Goal: Task Accomplishment & Management: Complete application form

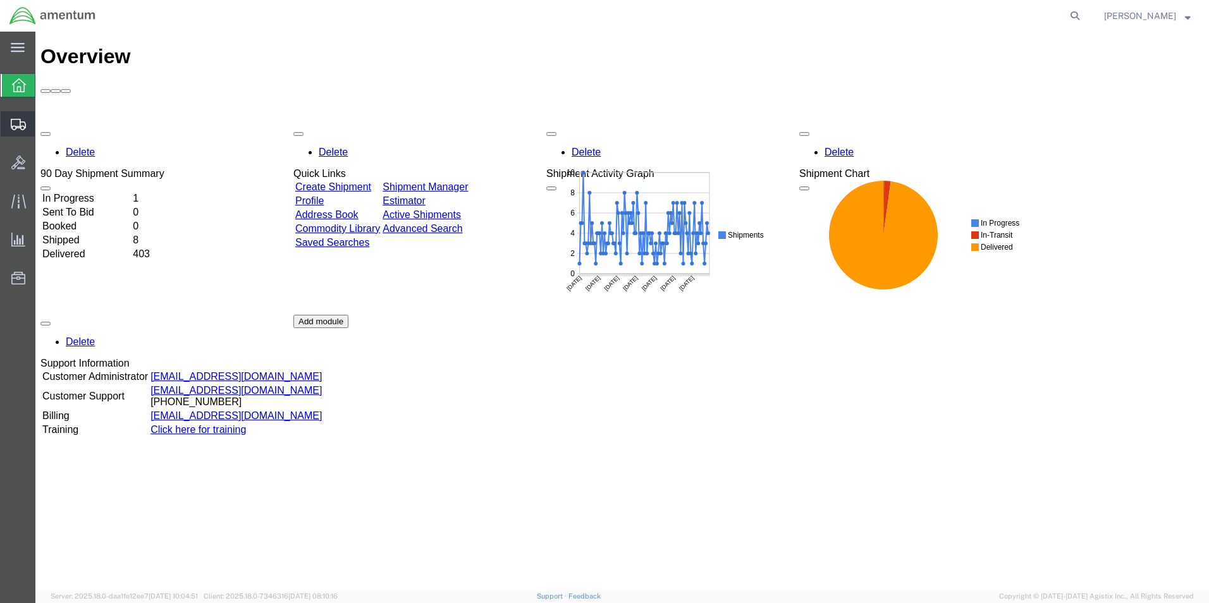
click at [44, 122] on span "Shipments" at bounding box center [39, 123] width 9 height 25
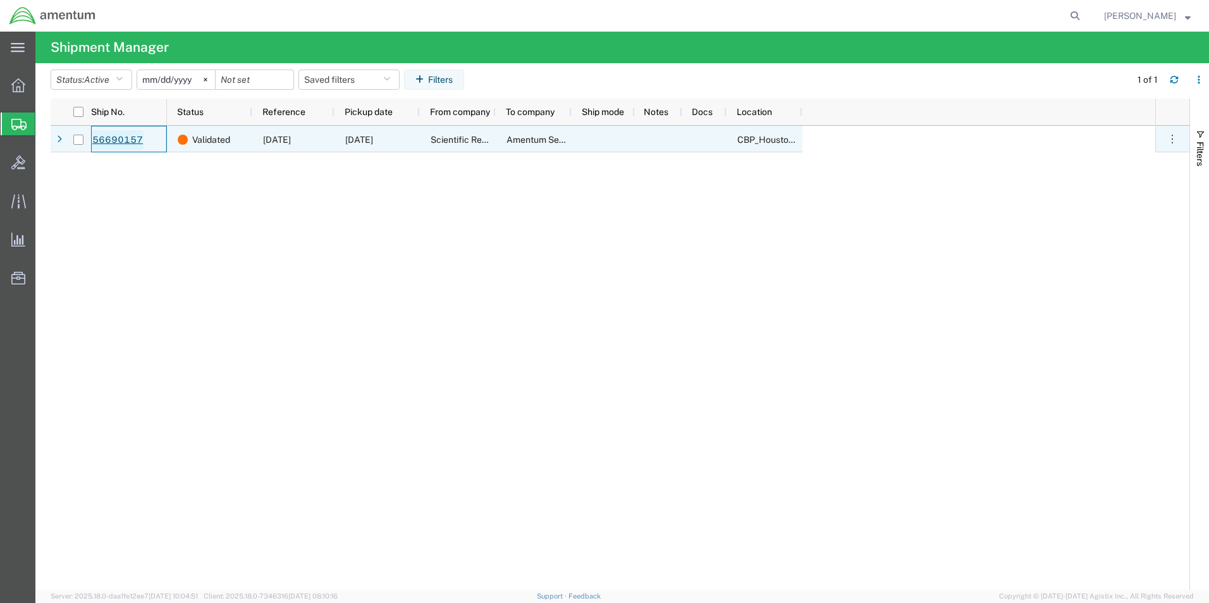
click at [125, 139] on link "56690157" at bounding box center [118, 140] width 52 height 20
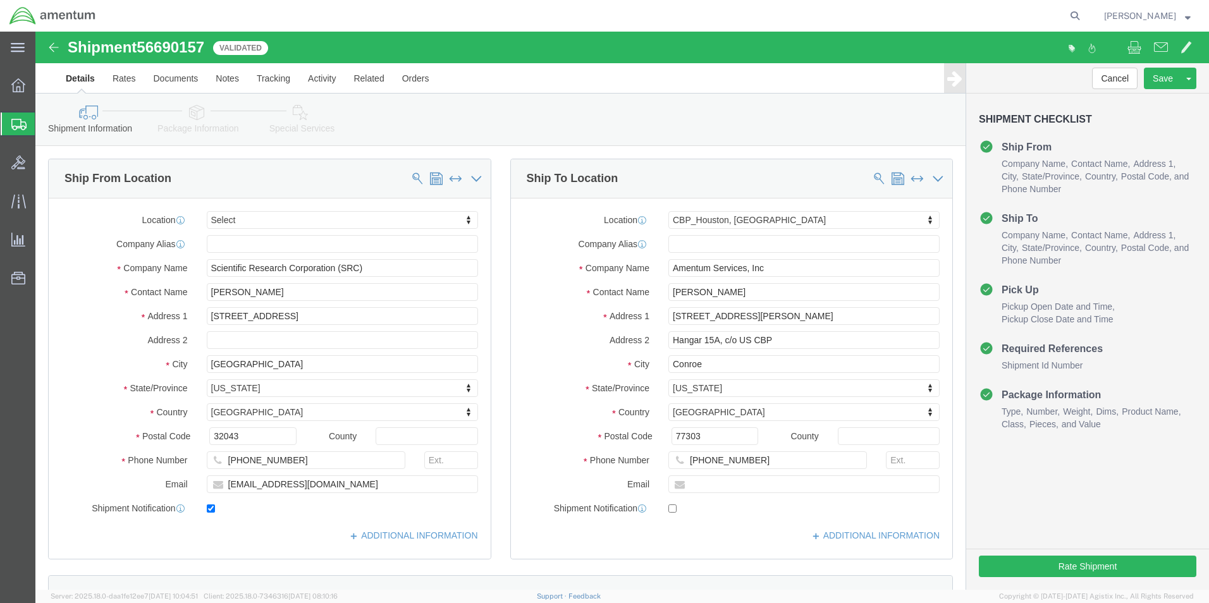
select select
select select "49929"
click icon
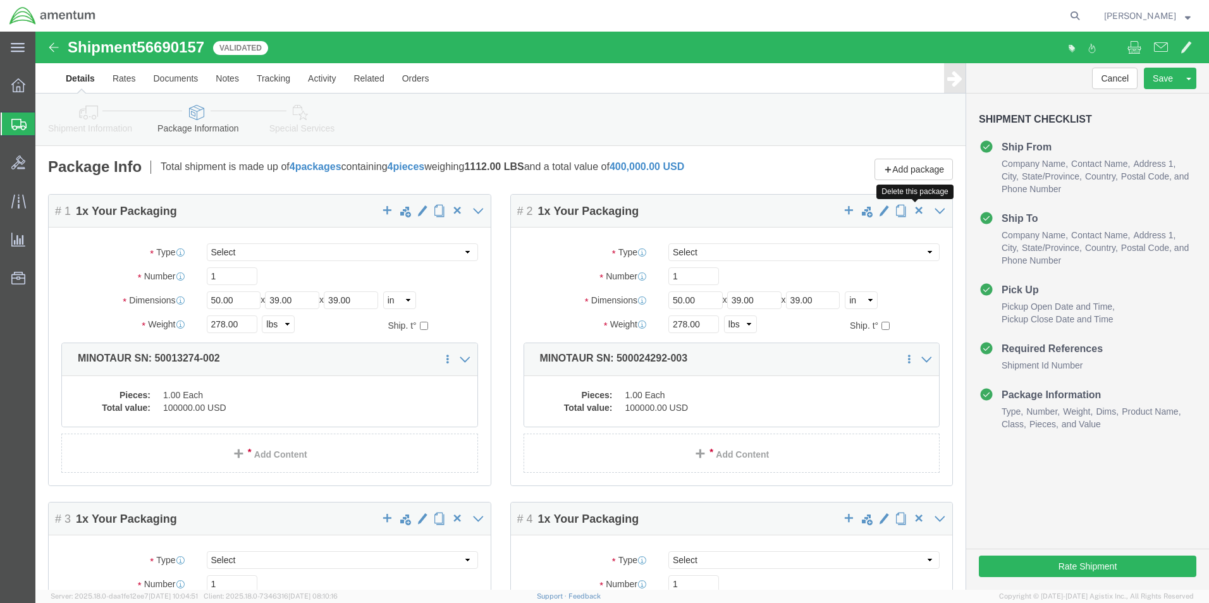
click span "button"
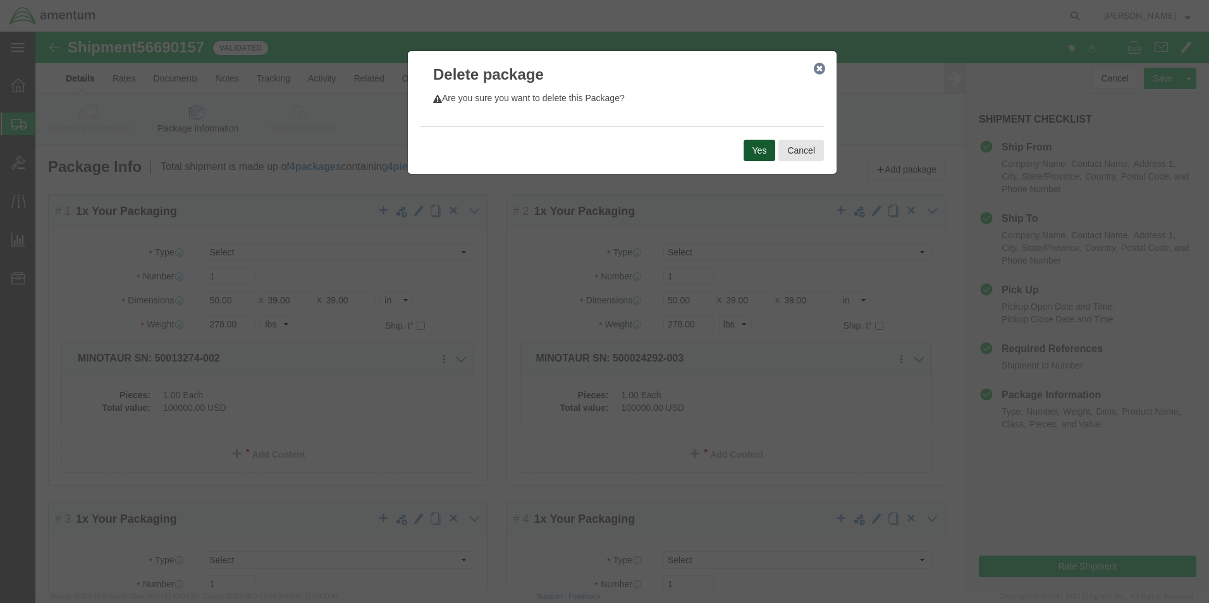
click button "Yes"
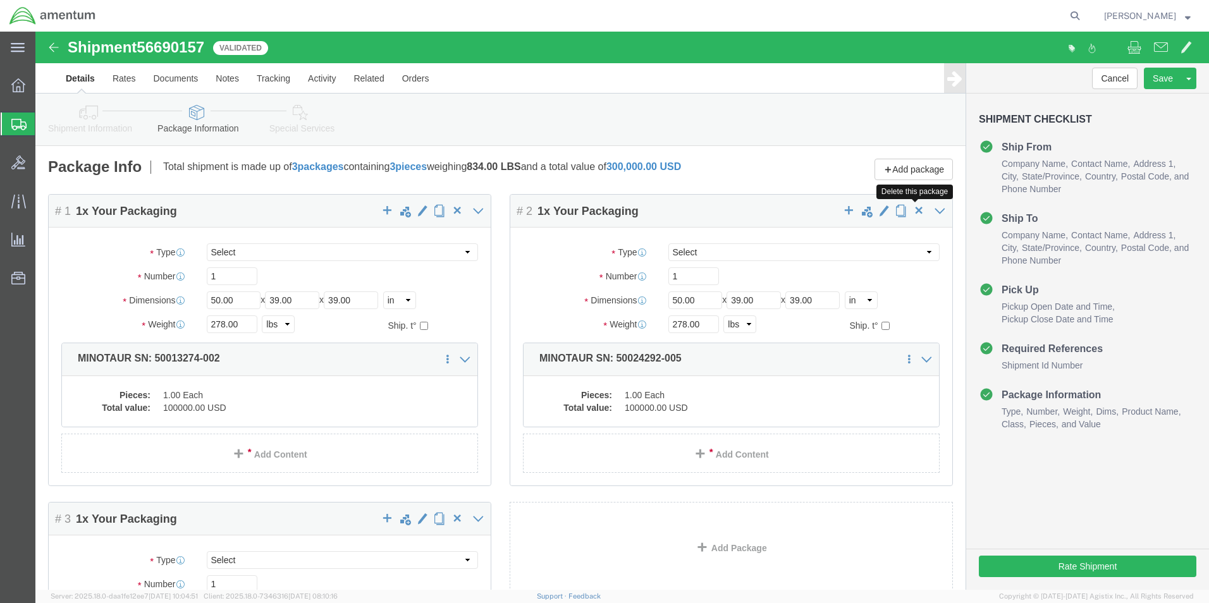
click span "button"
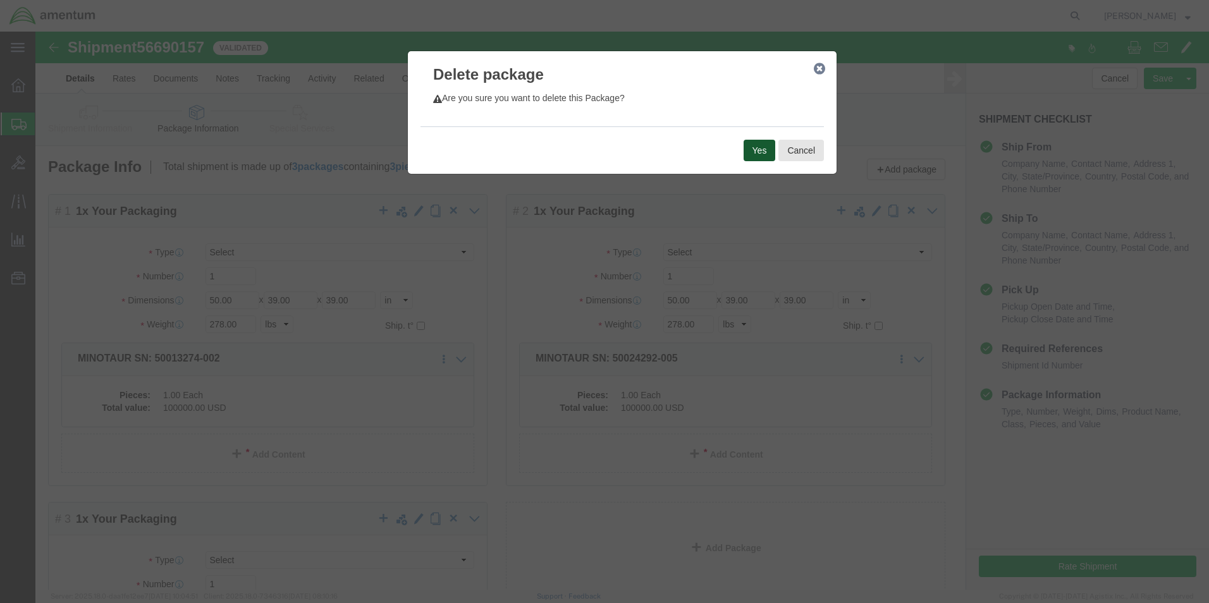
click button "Yes"
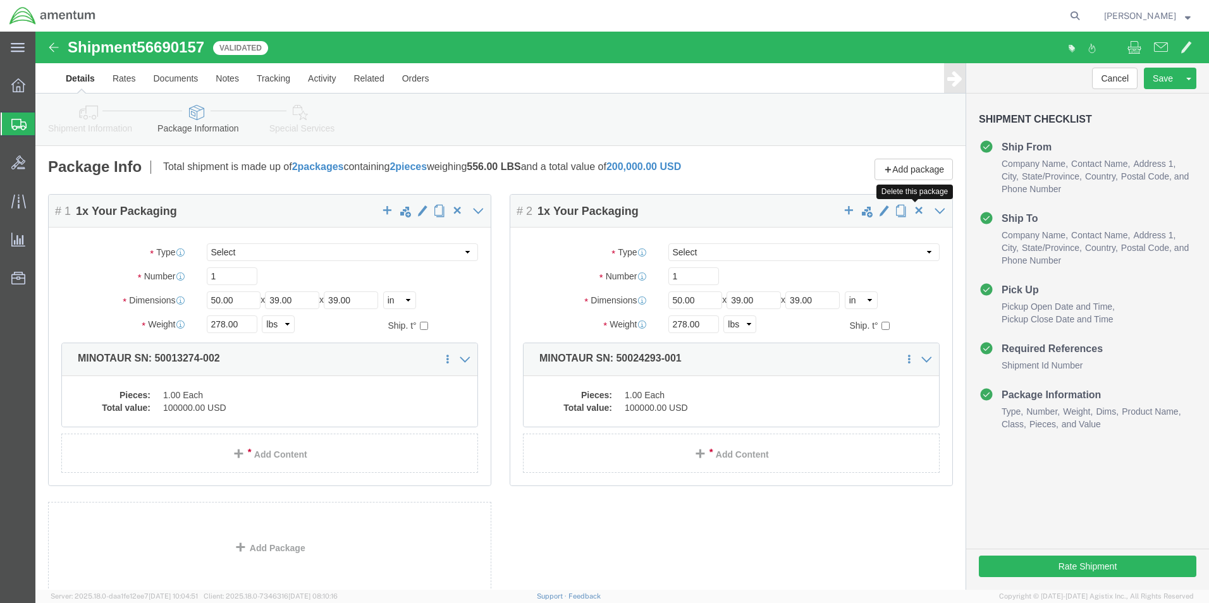
click span "button"
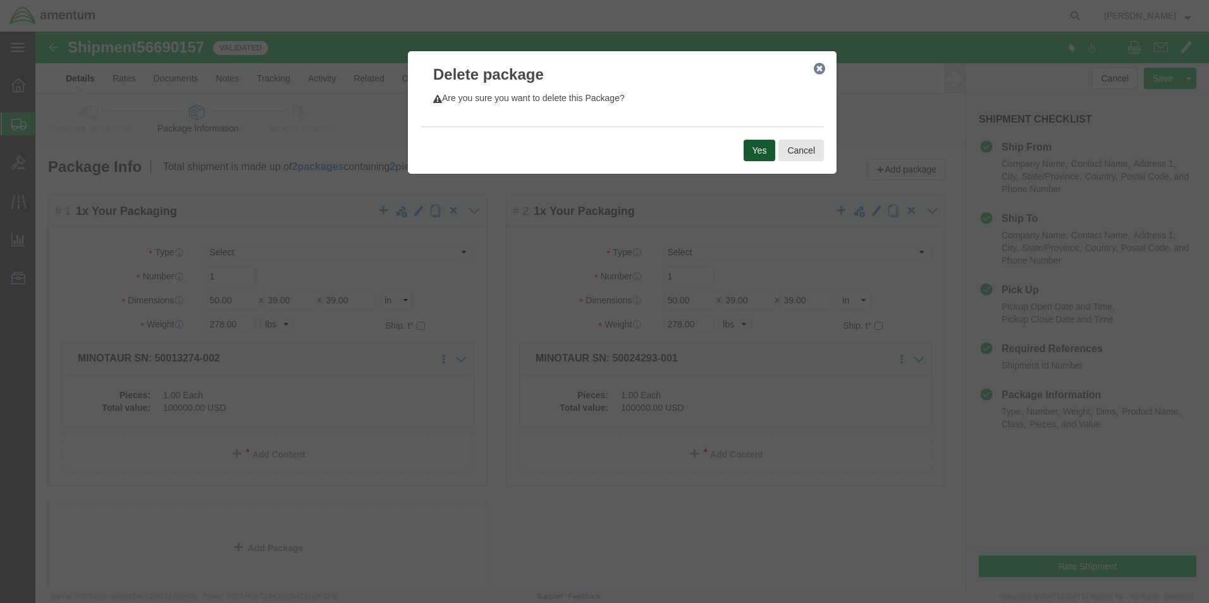
click button "Yes"
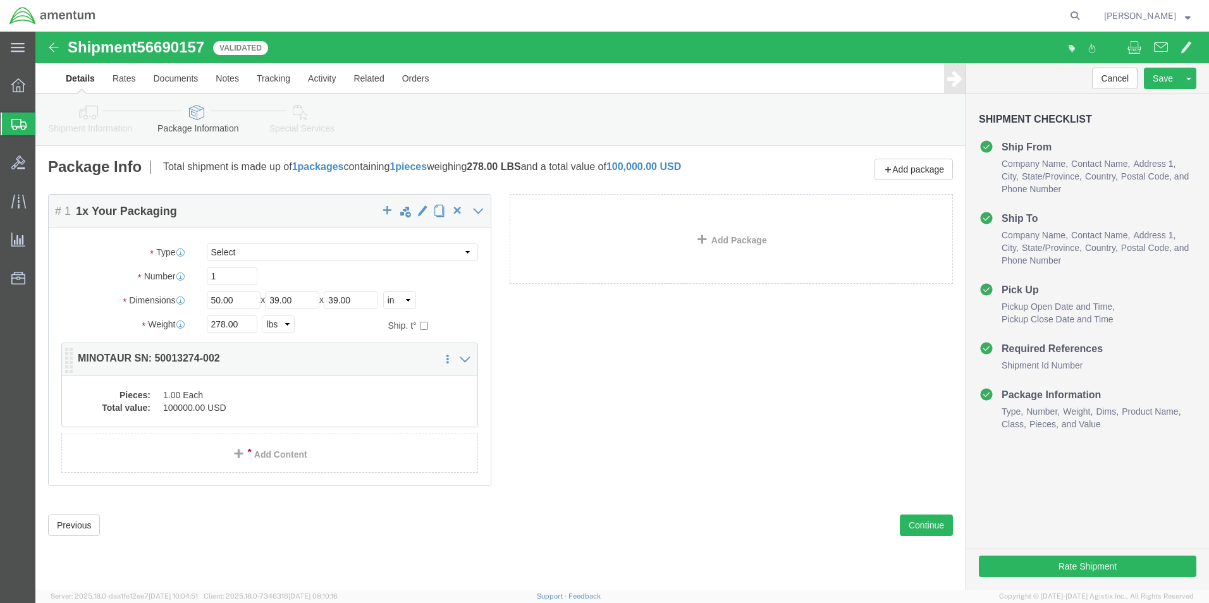
click dd "100000.00 USD"
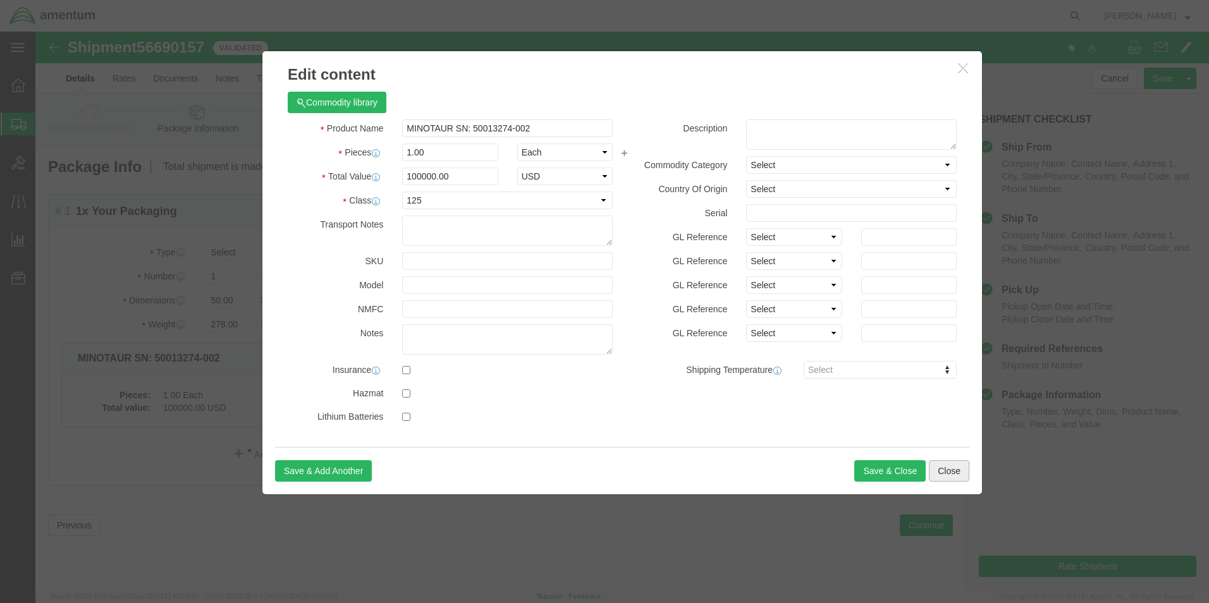
click button "Close"
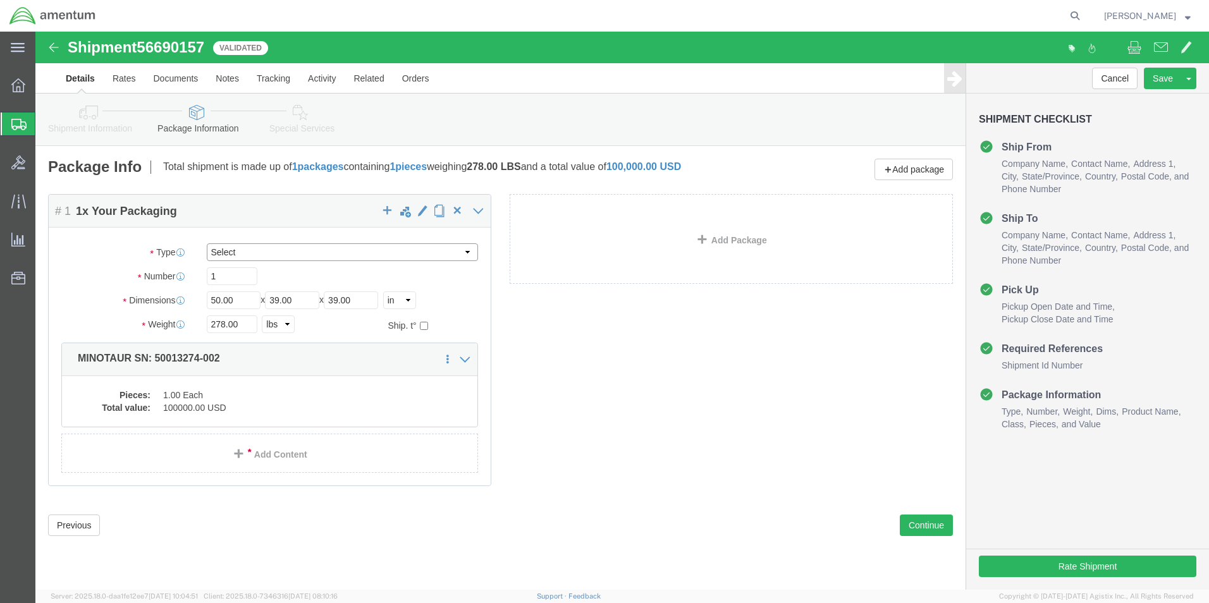
click select "Select BCK Boxes Bale(s) Basket(s) Bolt(s) Bottle(s) Buckets Bulk Bundle(s) Can…"
select select "PSNS"
click select "Select BCK Boxes Bale(s) Basket(s) Bolt(s) Bottle(s) Buckets Bulk Bundle(s) Can…"
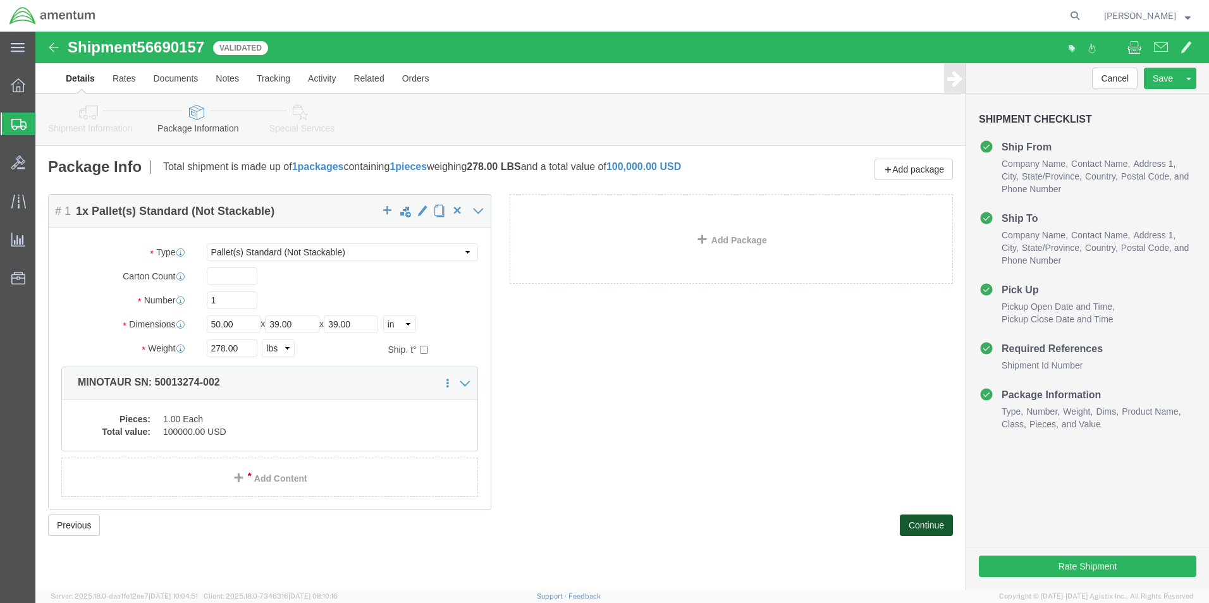
click button "Continue"
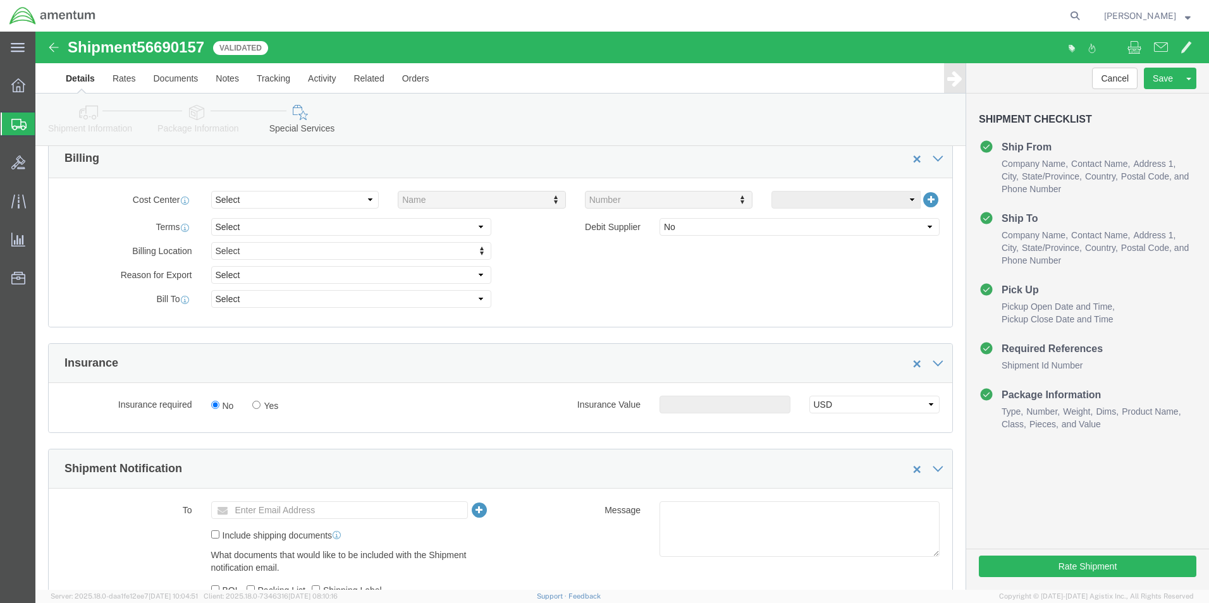
scroll to position [506, 0]
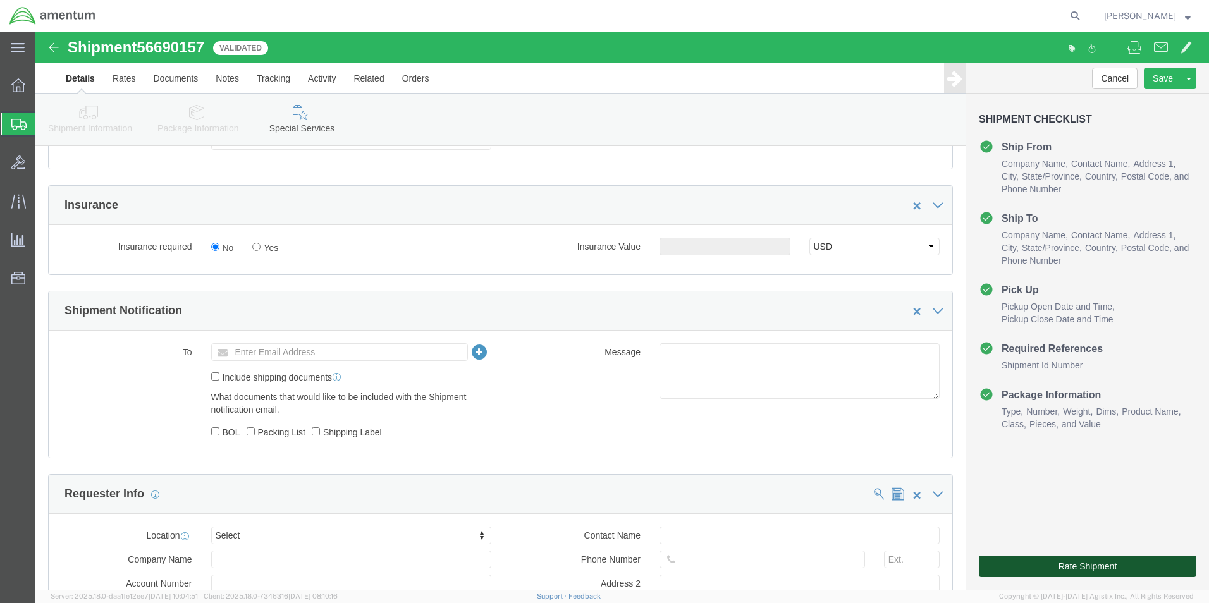
click button "Rate Shipment"
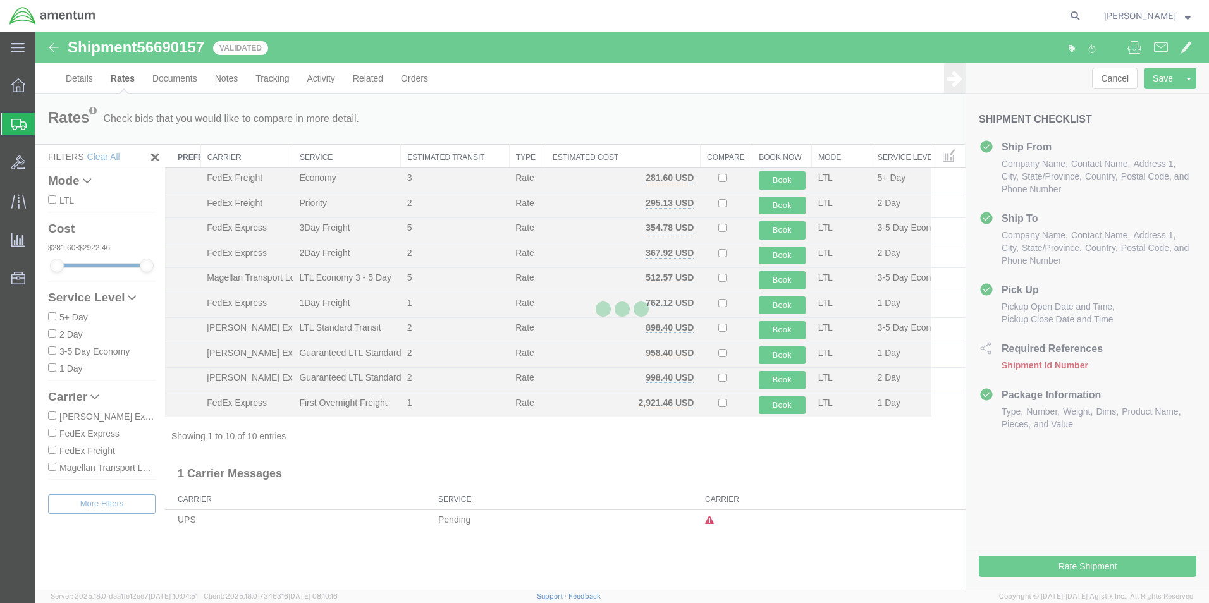
scroll to position [0, 0]
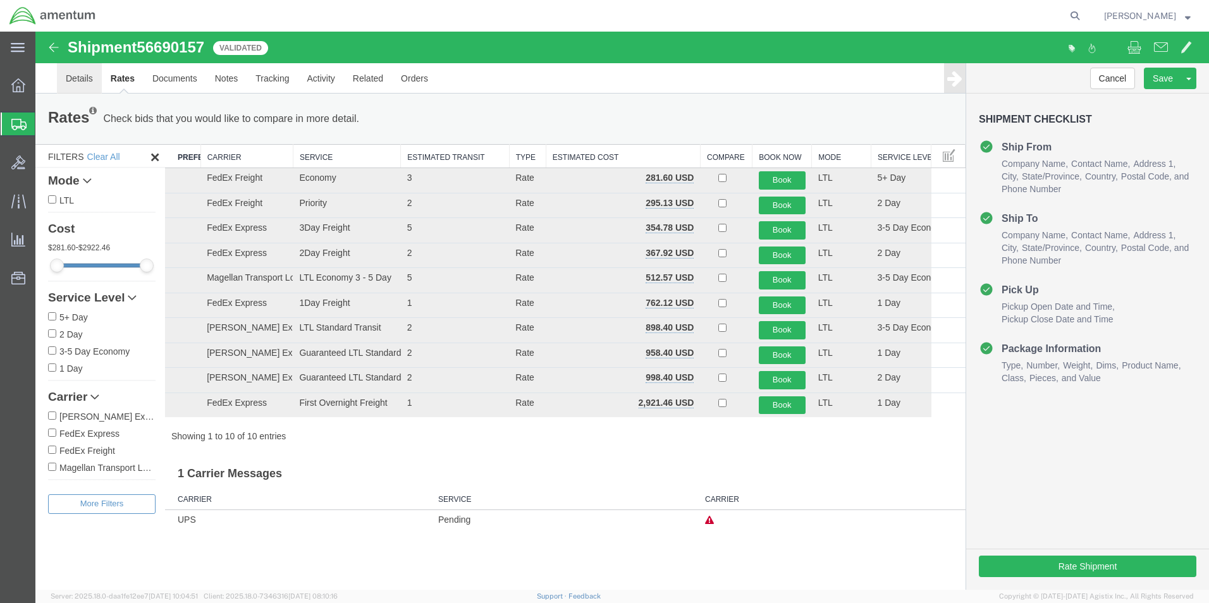
click at [76, 78] on link "Details" at bounding box center [79, 78] width 45 height 30
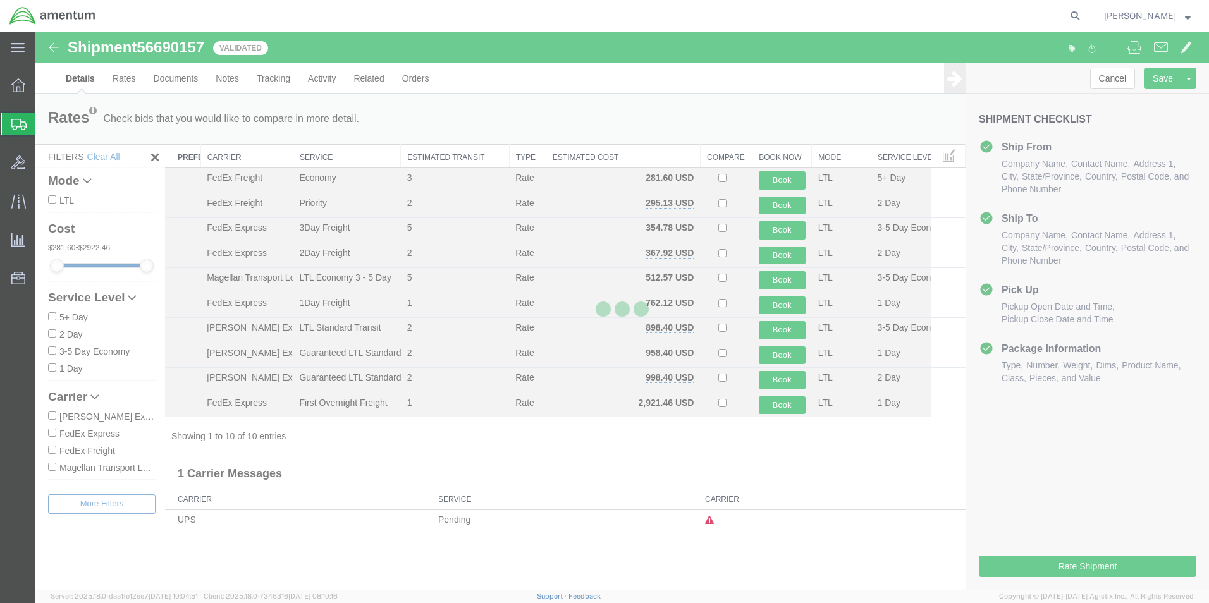
select select "49929"
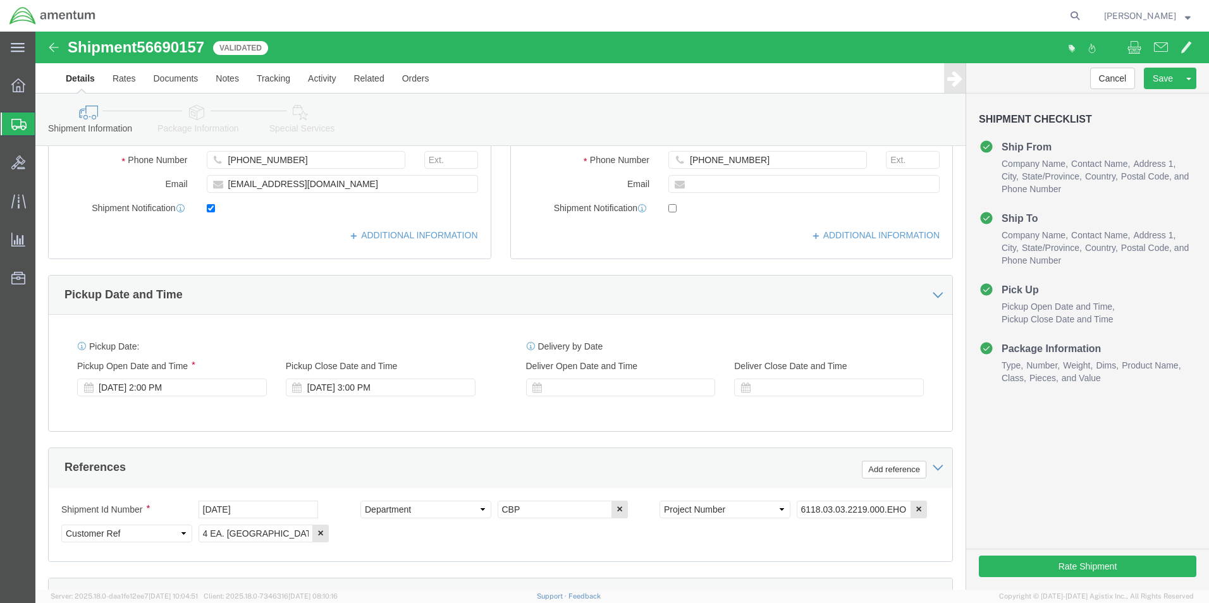
scroll to position [316, 0]
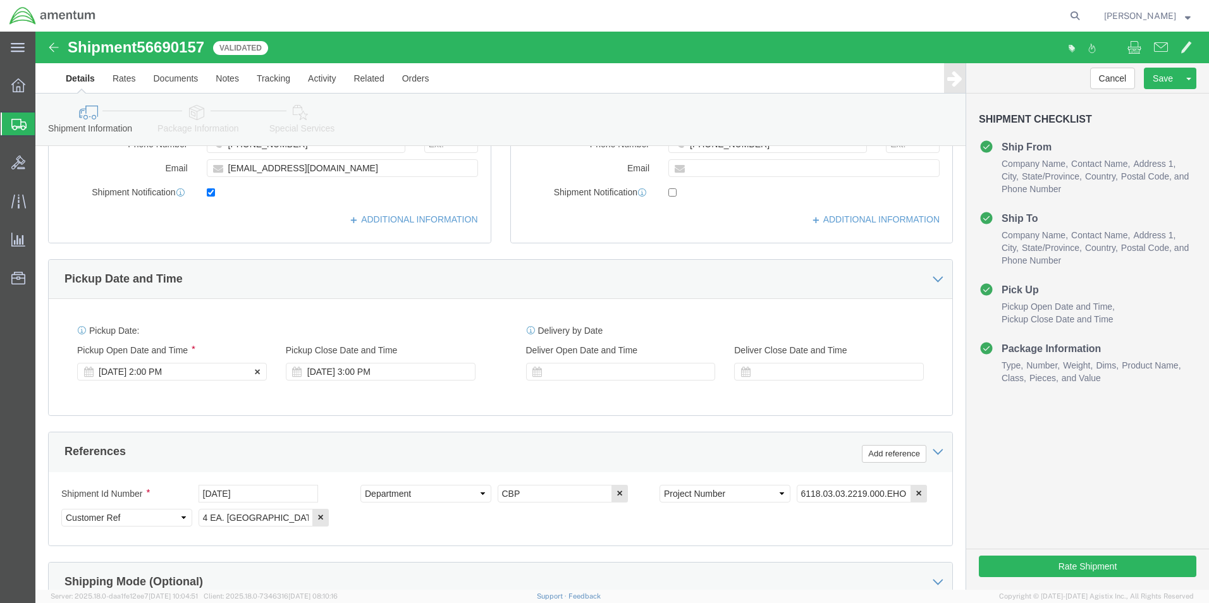
click div "[DATE] 2:00 PM"
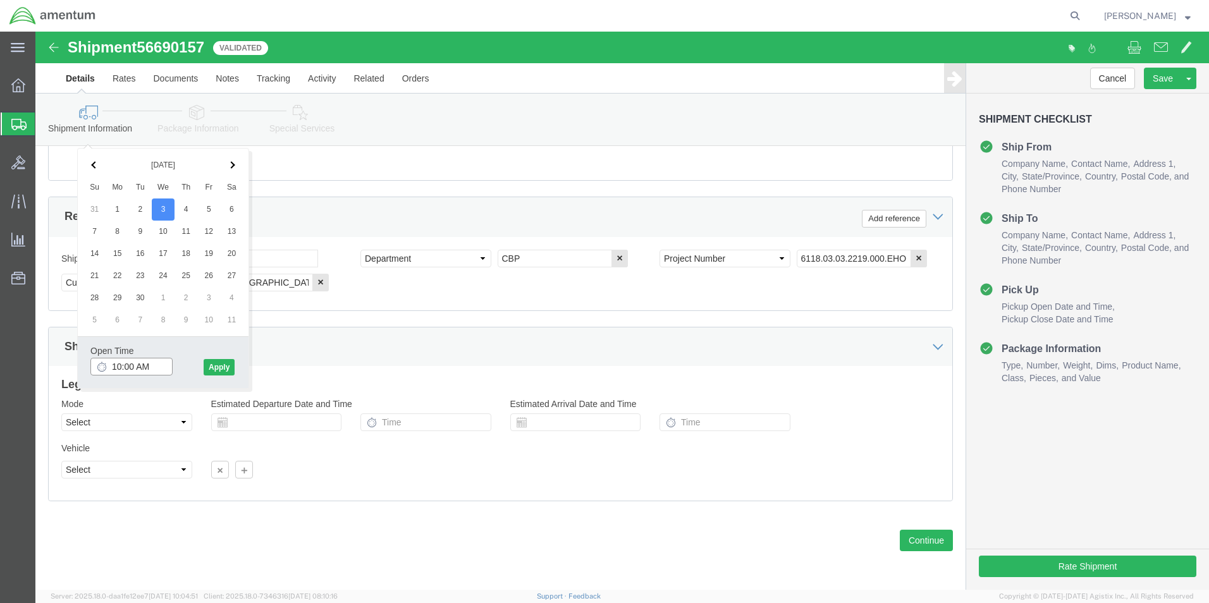
type input "10:00 AM"
click button "Apply"
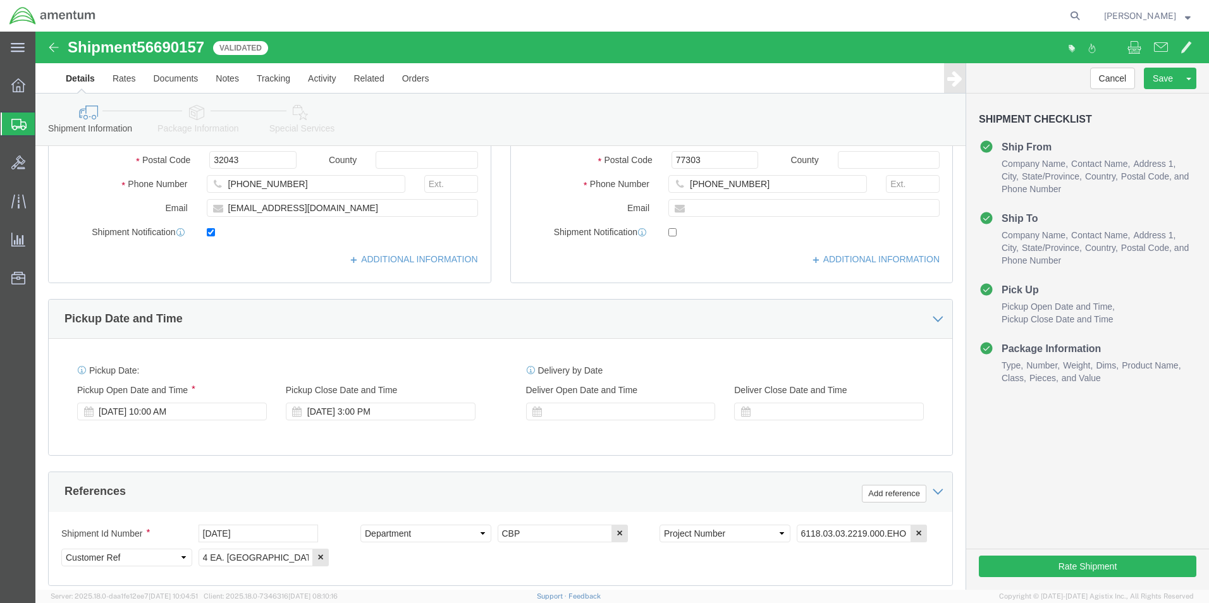
scroll to position [298, 0]
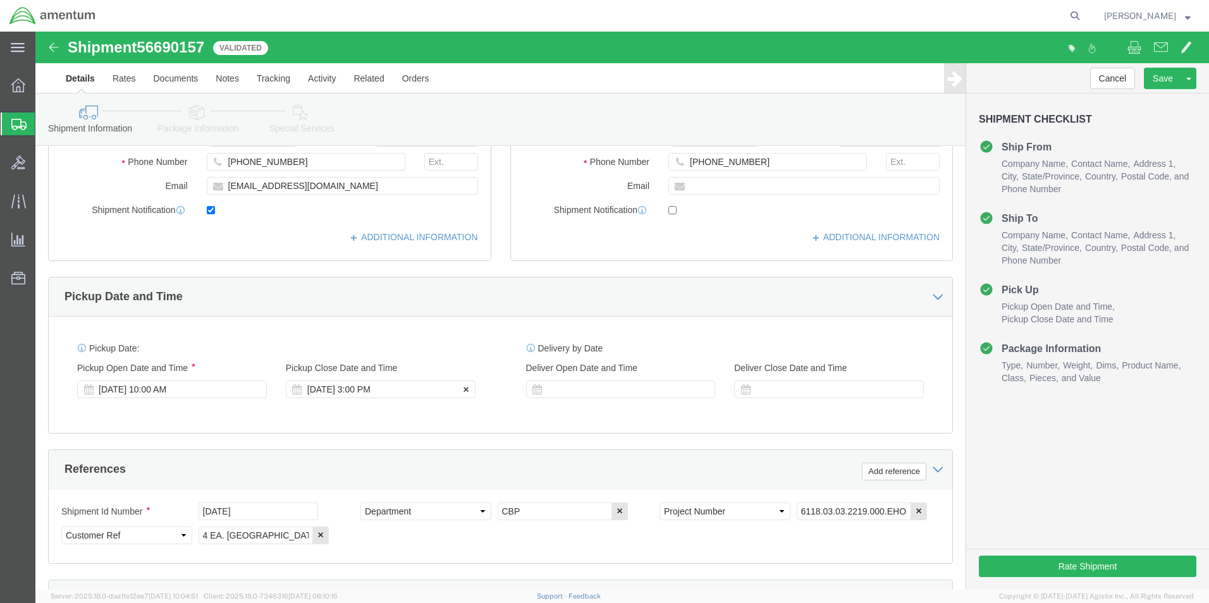
click div "[DATE] 3:00 PM"
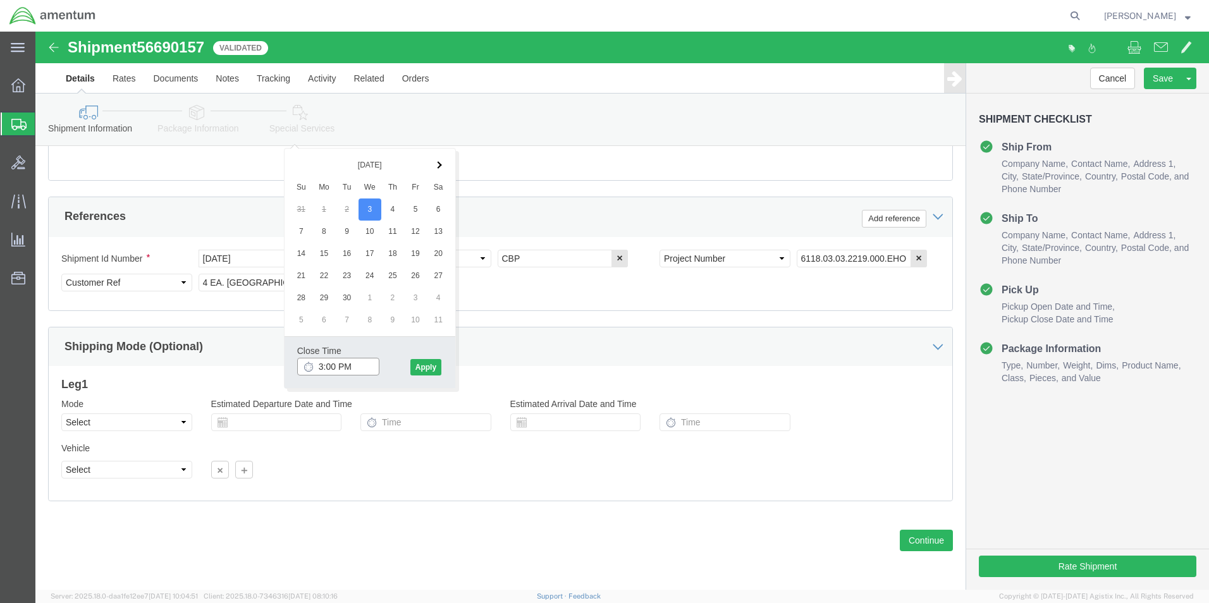
type input "2:00 PM"
click button "Apply"
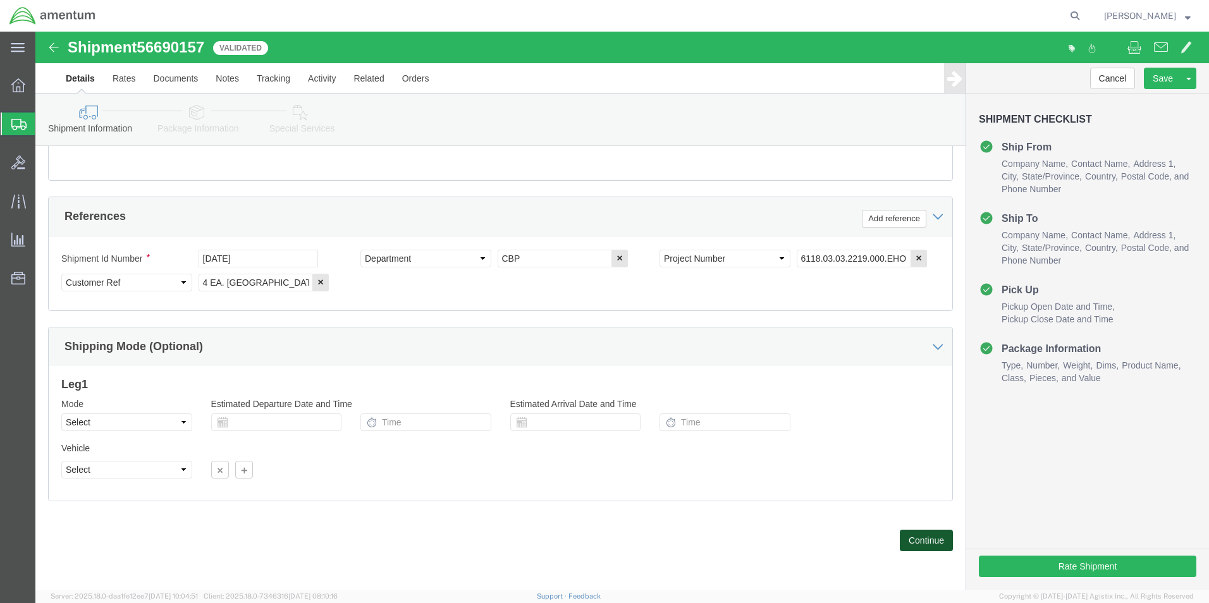
click button "Continue"
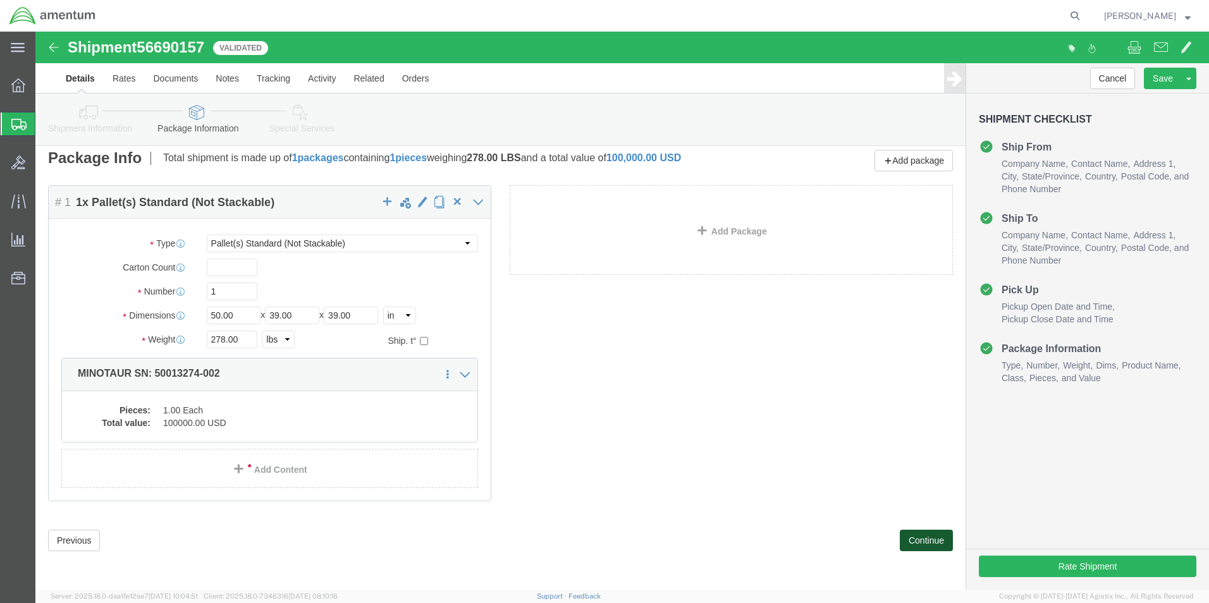
scroll to position [0, 0]
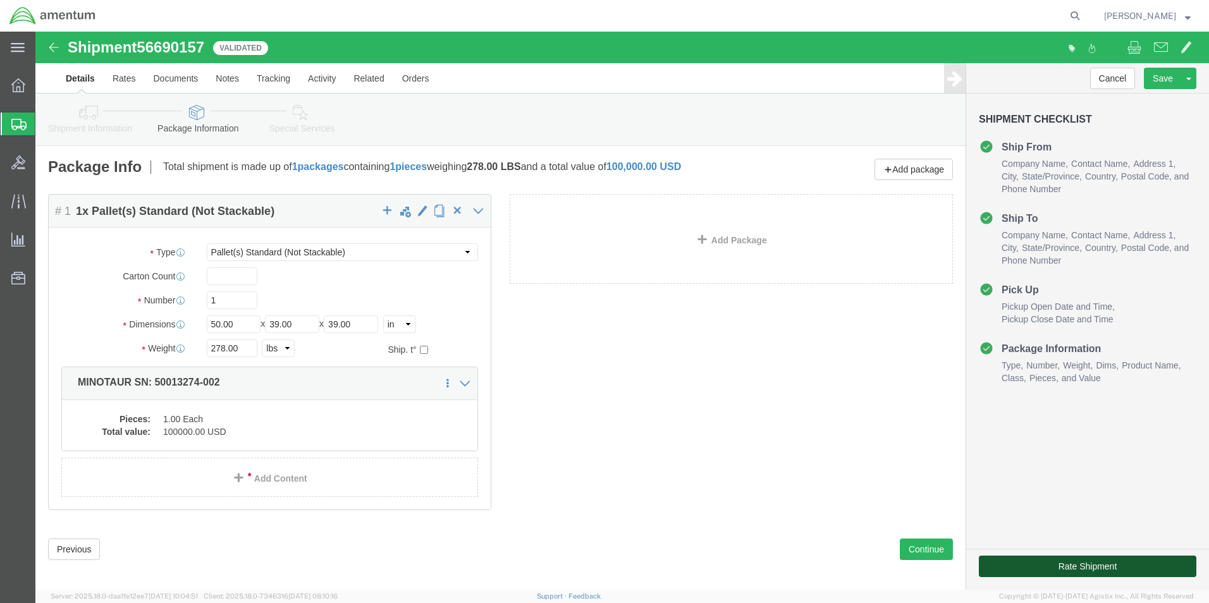
click button "Rate Shipment"
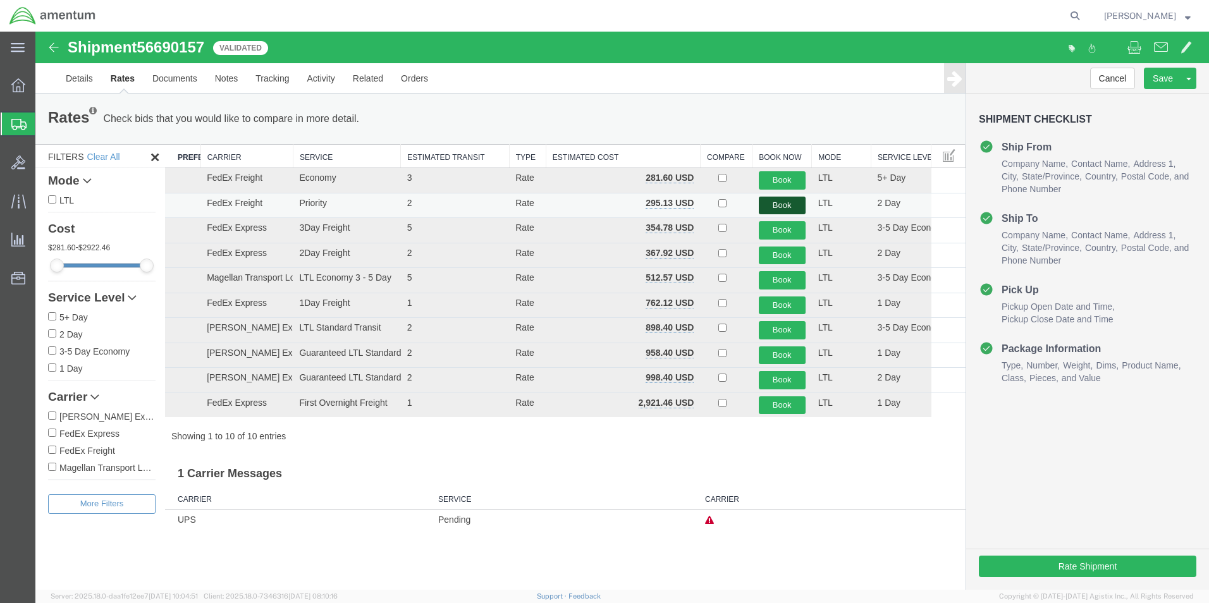
click at [781, 205] on button "Book" at bounding box center [782, 206] width 47 height 18
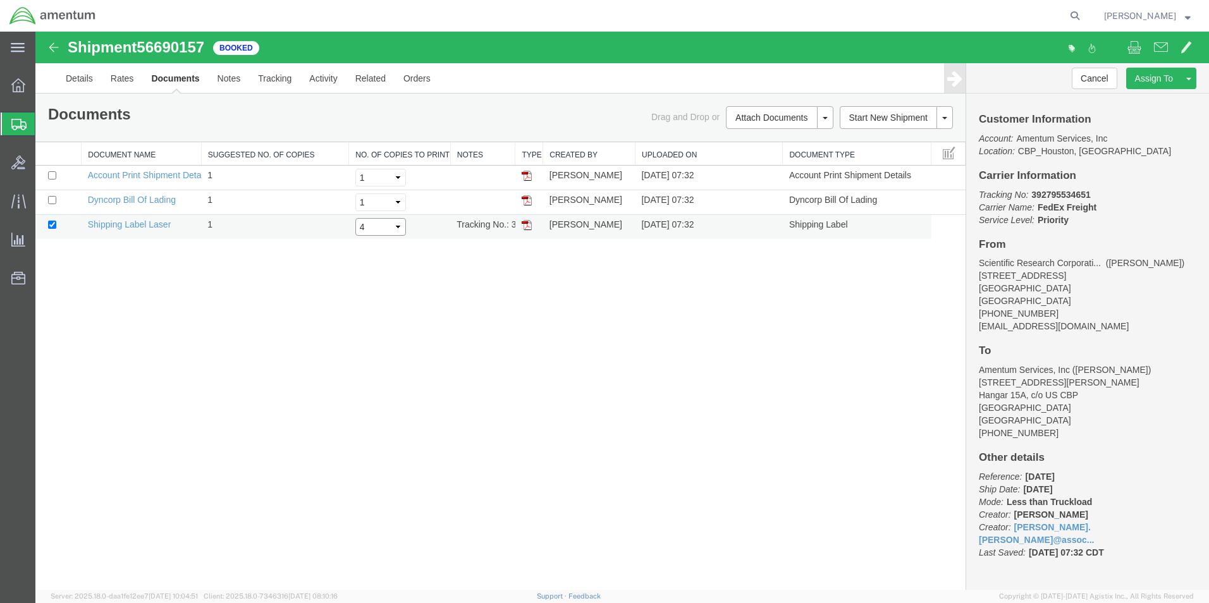
click at [388, 223] on select "Select 1 2 3 4 5" at bounding box center [380, 227] width 51 height 18
select select "1"
click at [355, 218] on select "Select 1 2 3 4 5" at bounding box center [380, 227] width 51 height 18
click at [52, 201] on input "checkbox" at bounding box center [52, 200] width 8 height 8
checkbox input "true"
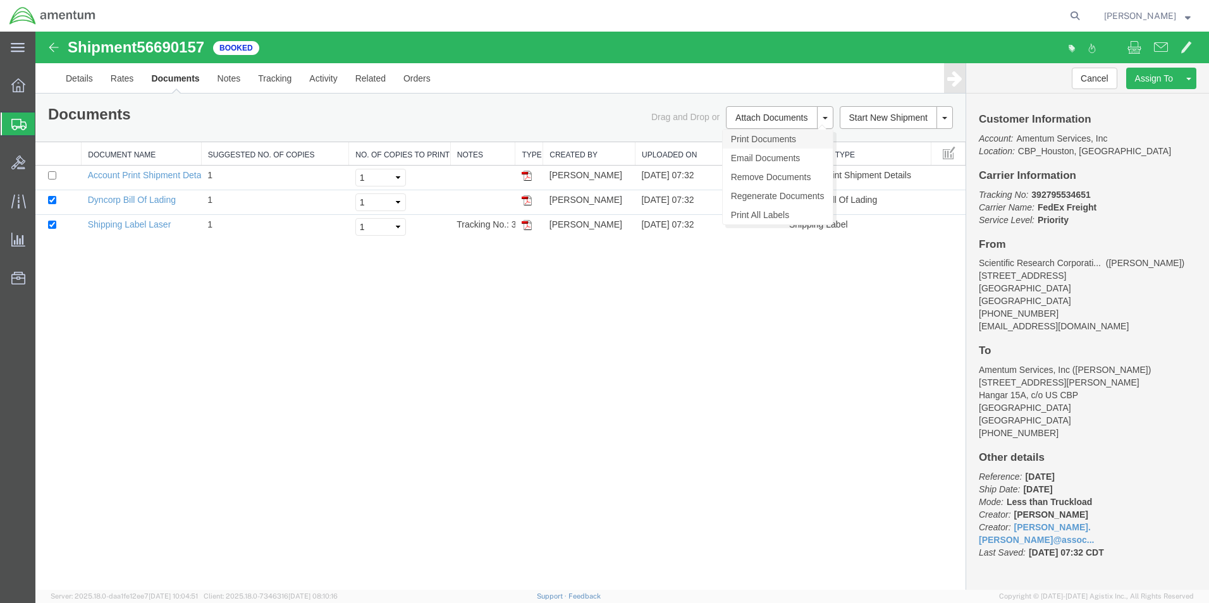
click at [767, 138] on link "Print Documents" at bounding box center [778, 139] width 110 height 19
click at [71, 77] on link "Details" at bounding box center [79, 78] width 45 height 30
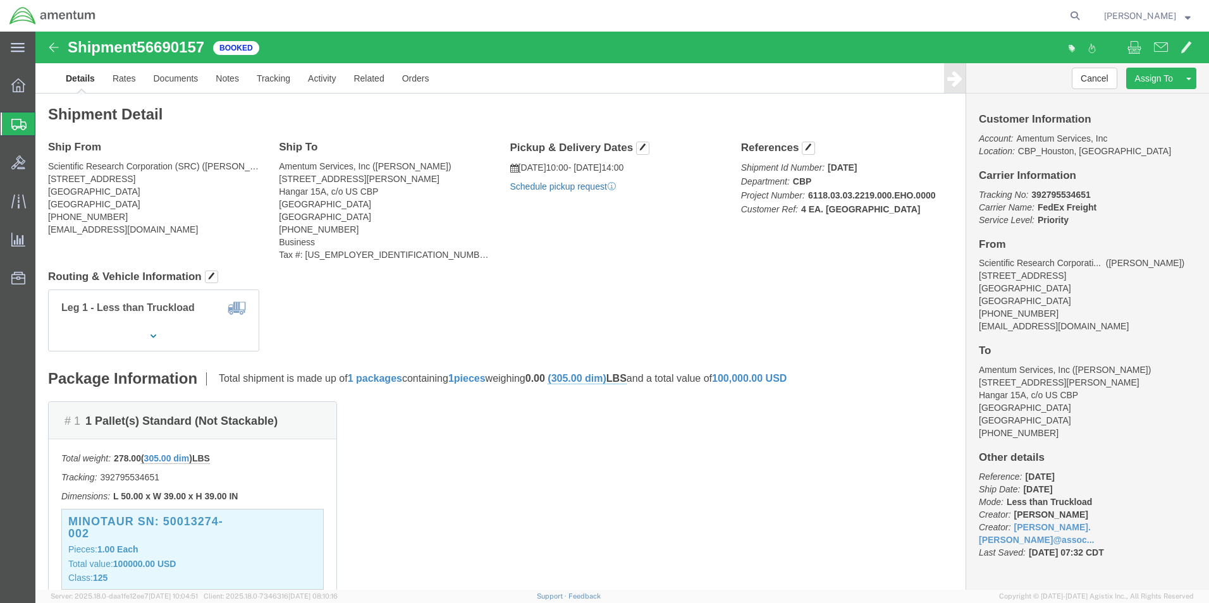
click link "Schedule pickup request"
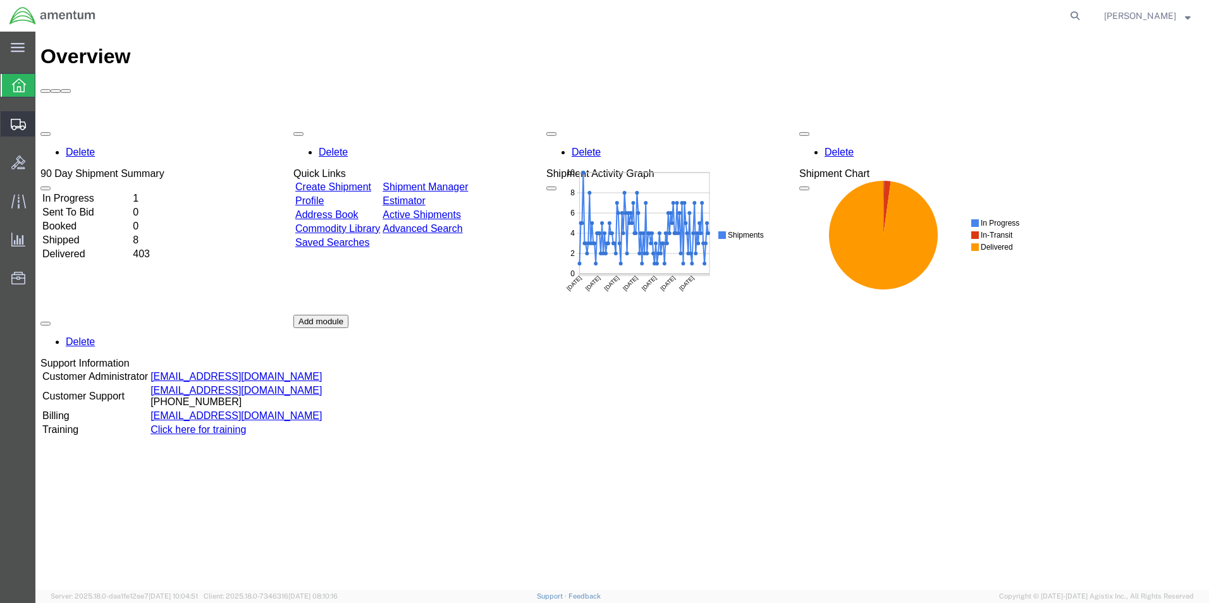
click at [0, 0] on span "Shipment Manager" at bounding box center [0, 0] width 0 height 0
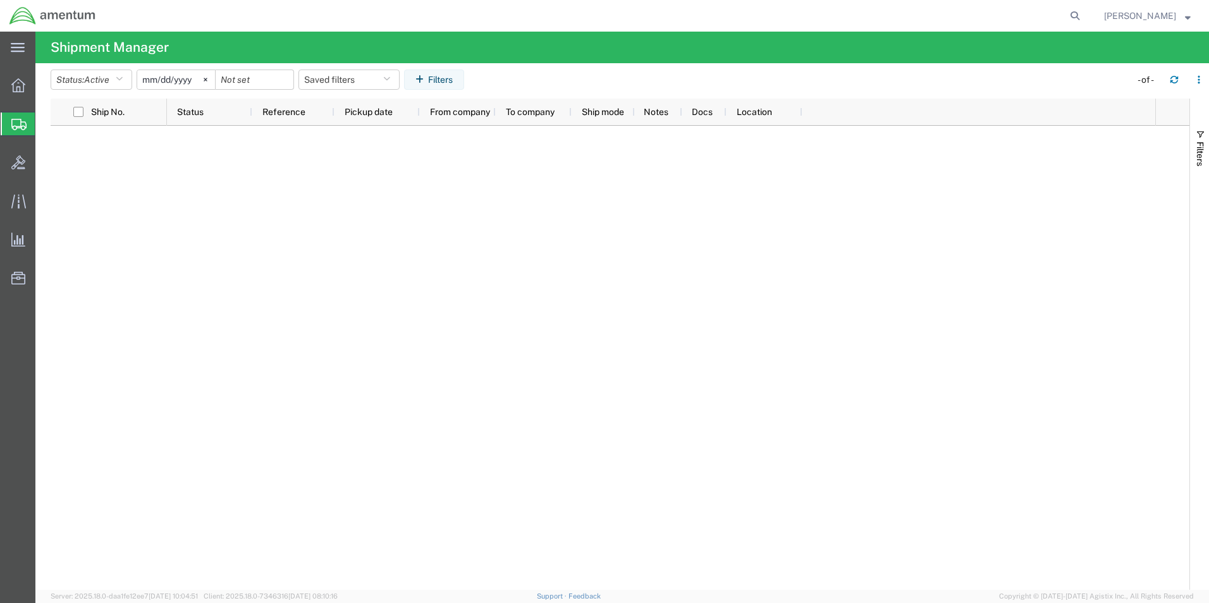
click at [0, 0] on span "Create Shipment" at bounding box center [0, 0] width 0 height 0
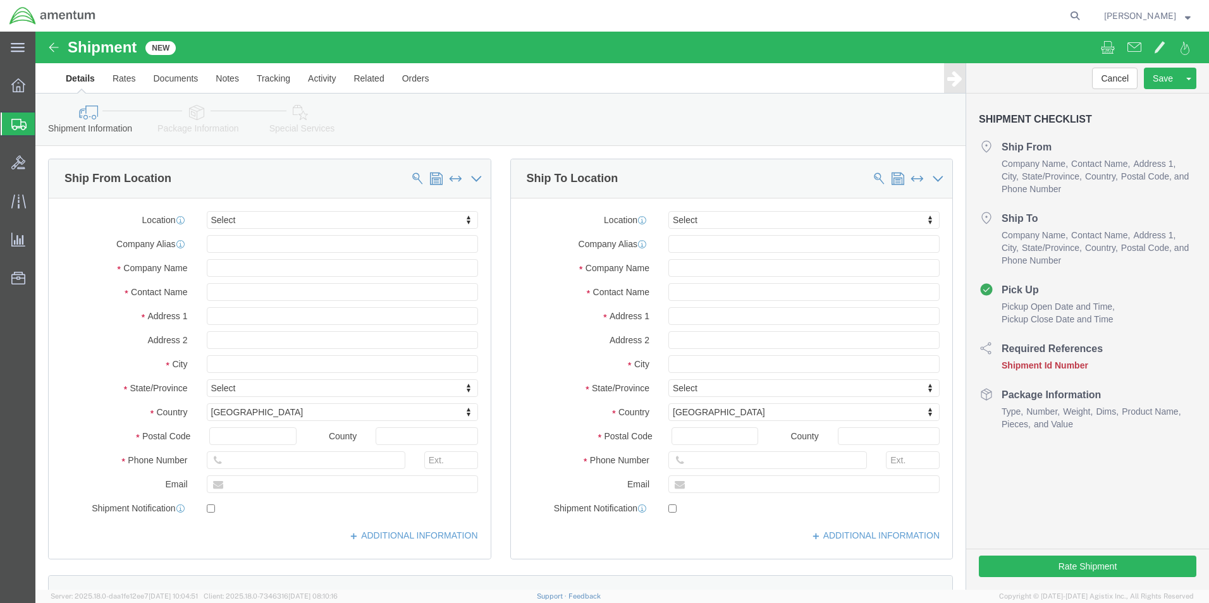
select select
type input "eho"
select select "49929"
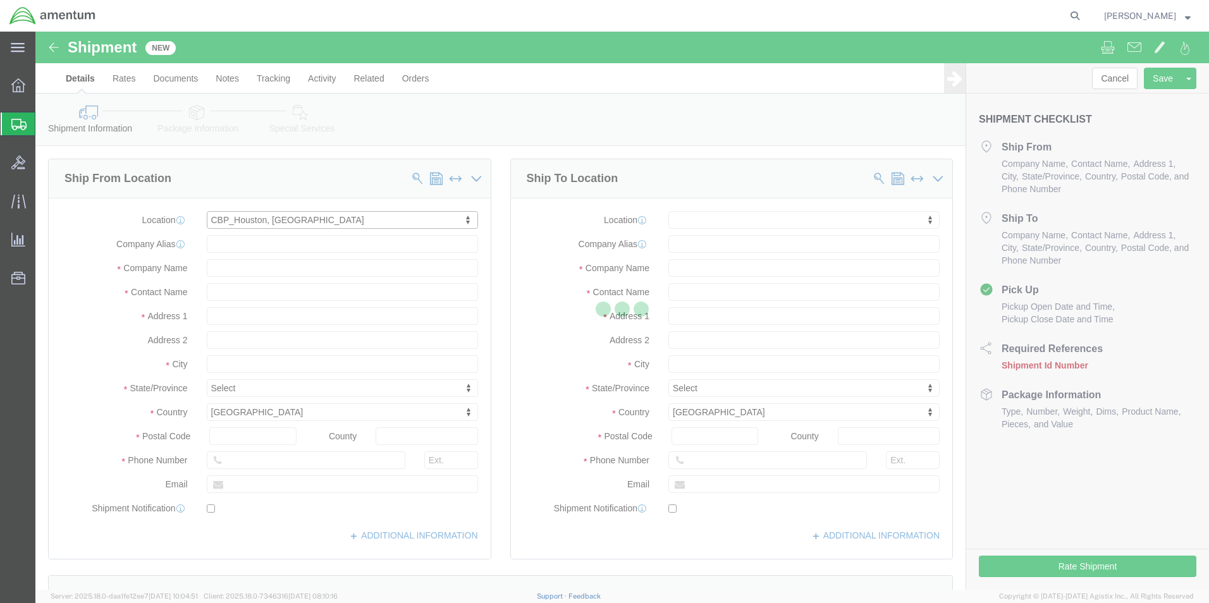
select select "TX"
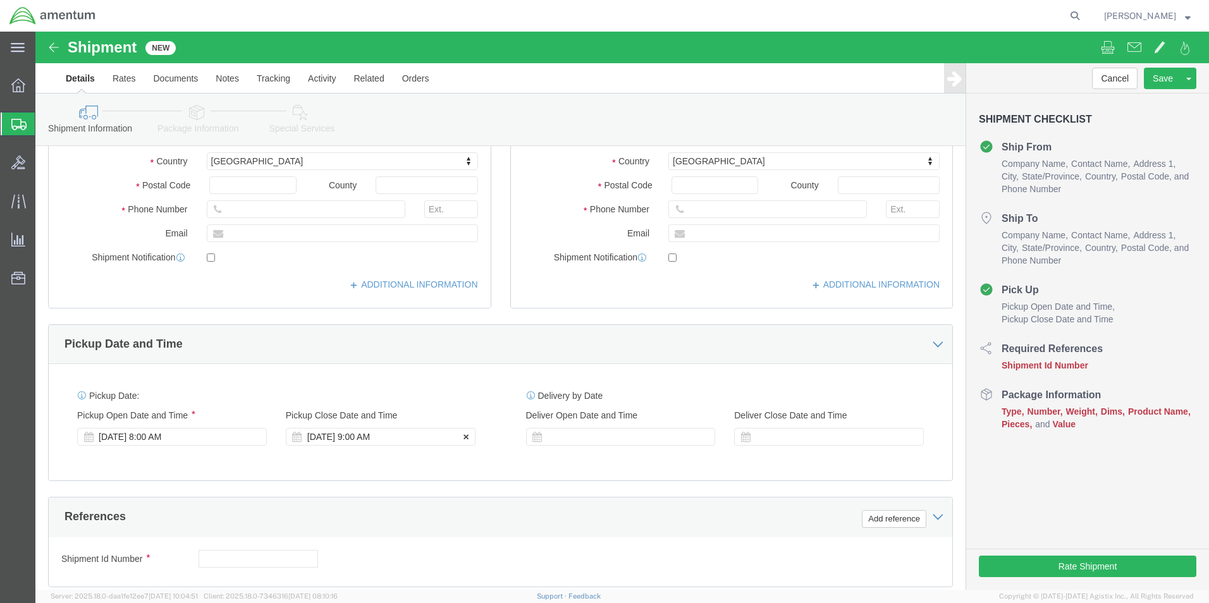
scroll to position [316, 0]
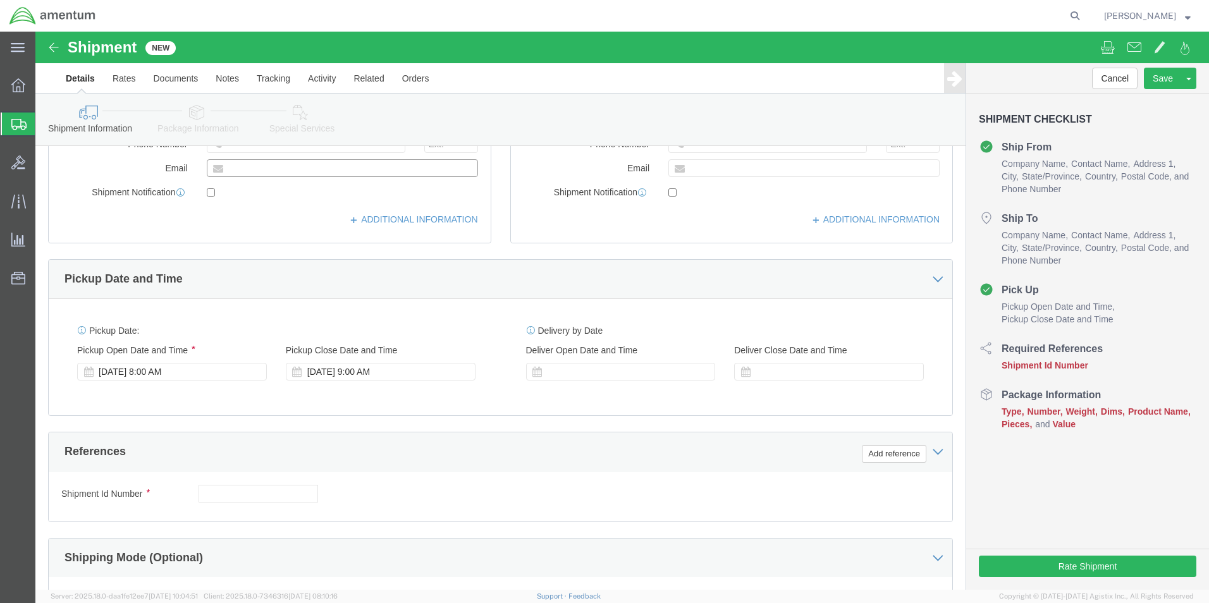
click input "text"
type input "marie.morrell@associates.cbp.dhs.gov"
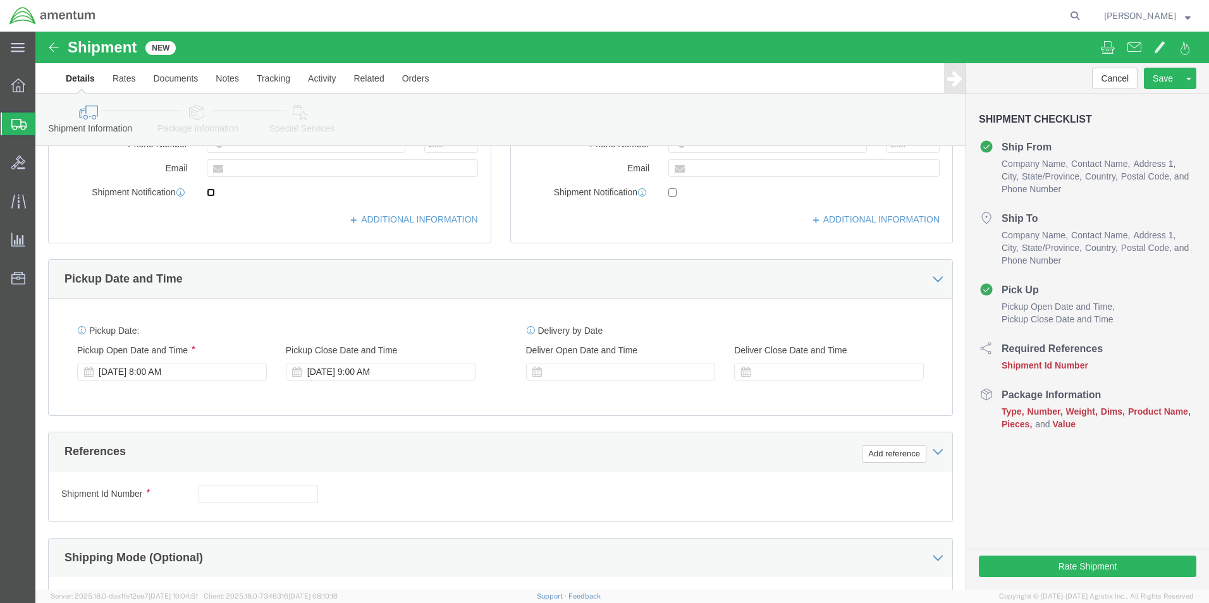
click input "checkbox"
checkbox input "false"
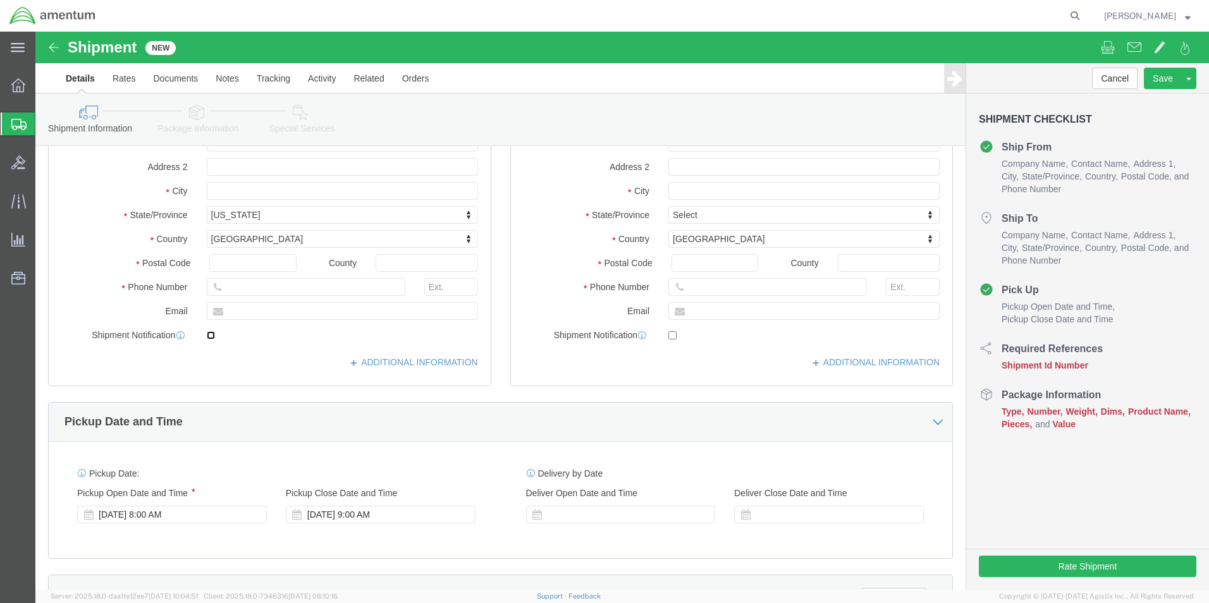
scroll to position [0, 0]
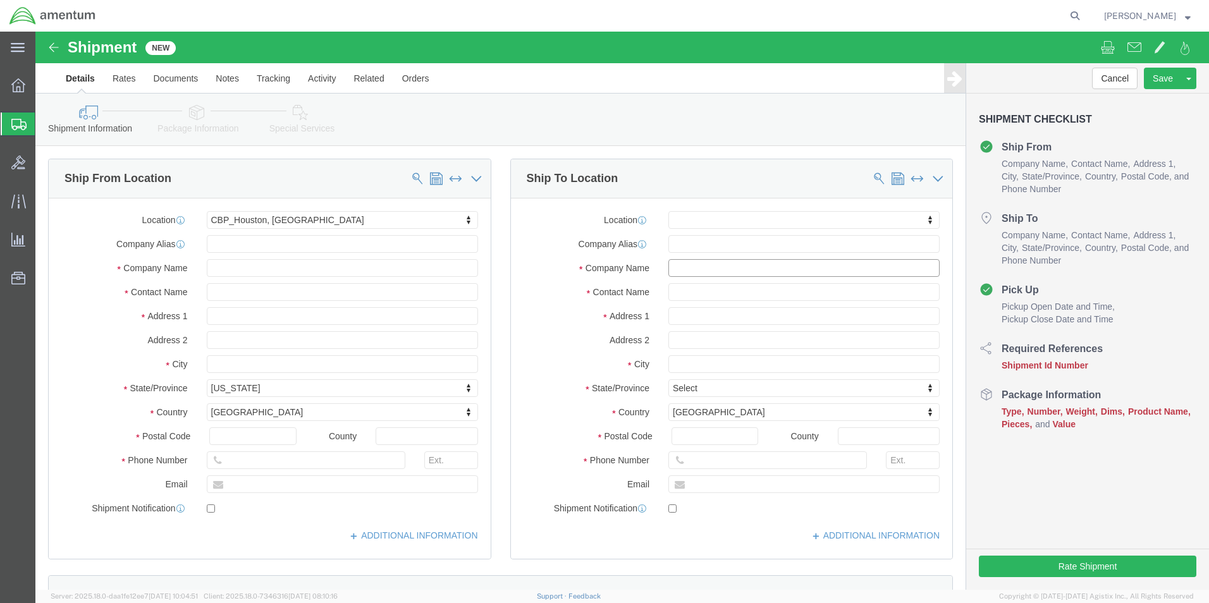
click input "text"
type input "REG"
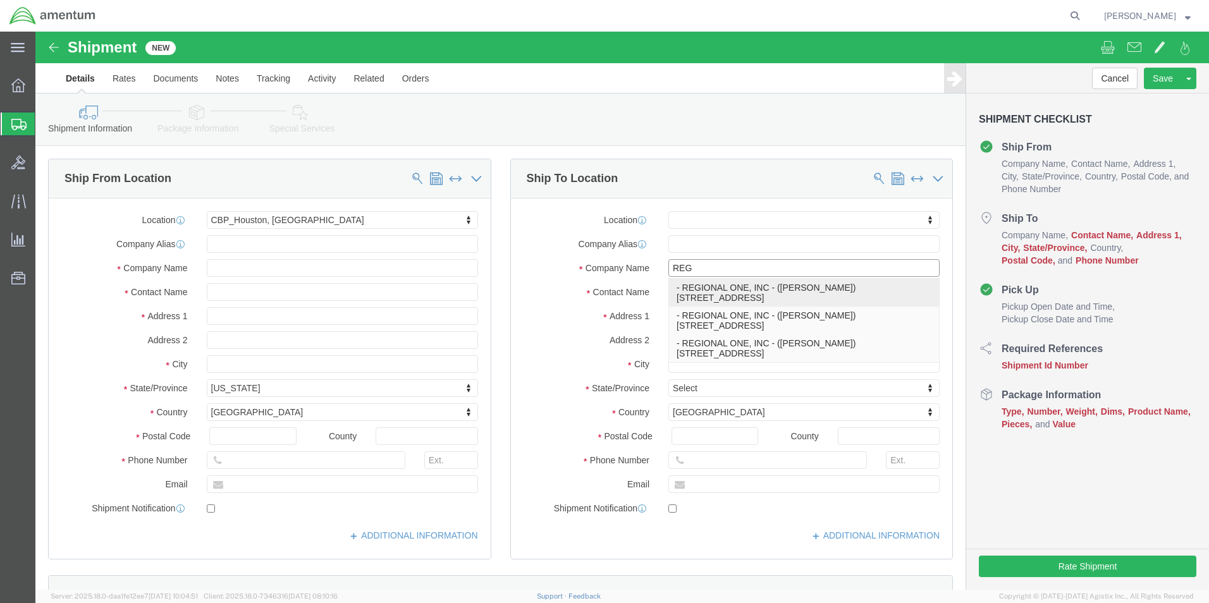
click p "- REGIONAL ONE, INC - (ISRAEL TAL) 6750 NE 4TH COURT, MIAMI, FL, 33138, US"
select select "FL"
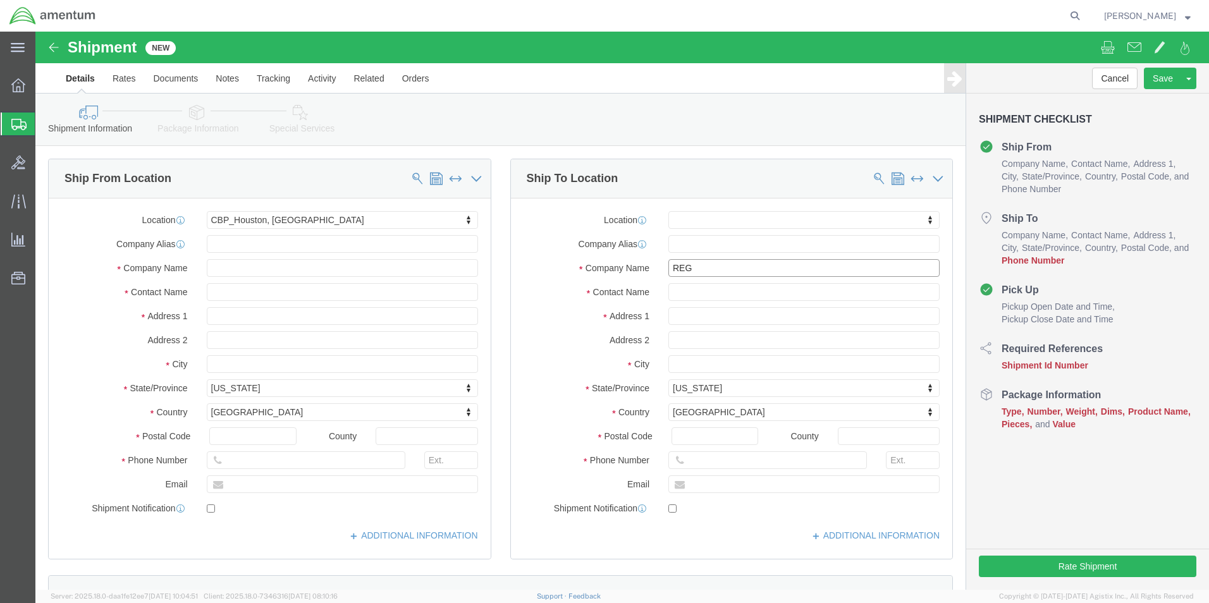
type input "REGIONAL ONE, INC"
click input "text"
drag, startPoint x: 664, startPoint y: 431, endPoint x: 802, endPoint y: 405, distance: 139.6
click input "text"
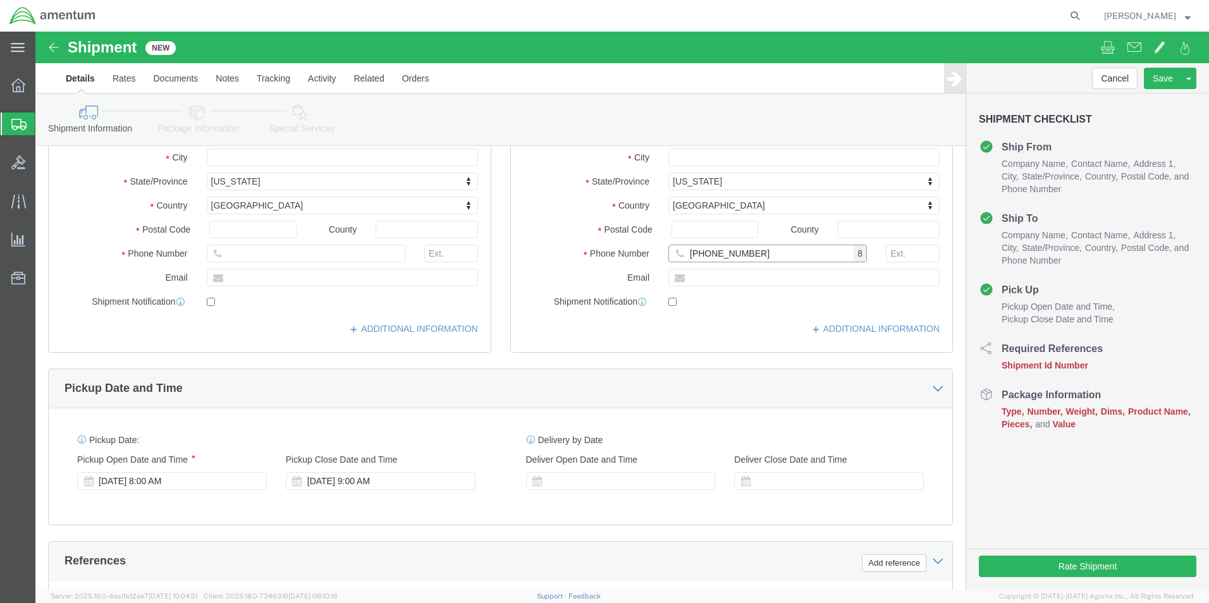
scroll to position [316, 0]
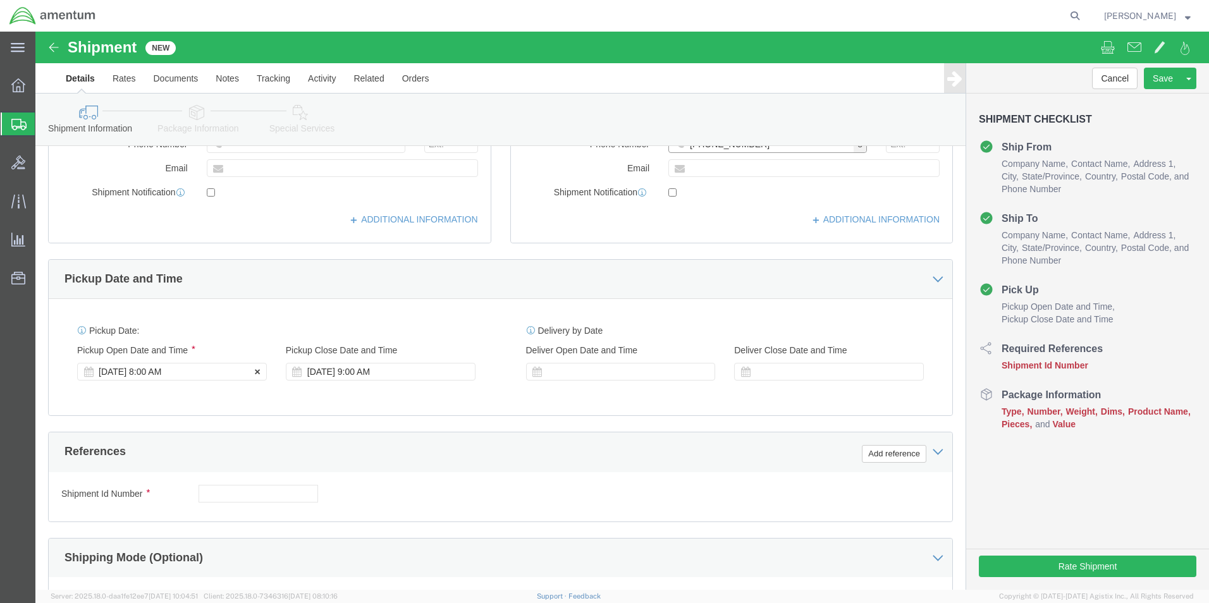
type input "305-767-4563"
click div "Sep 03 2025 8:00 AM"
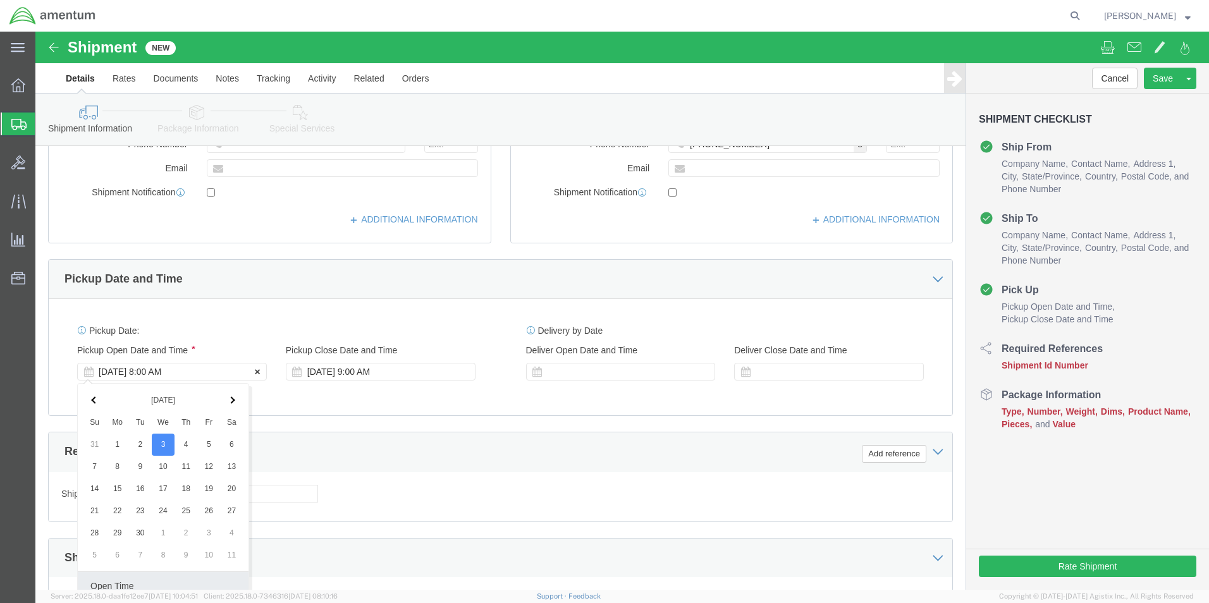
scroll to position [527, 0]
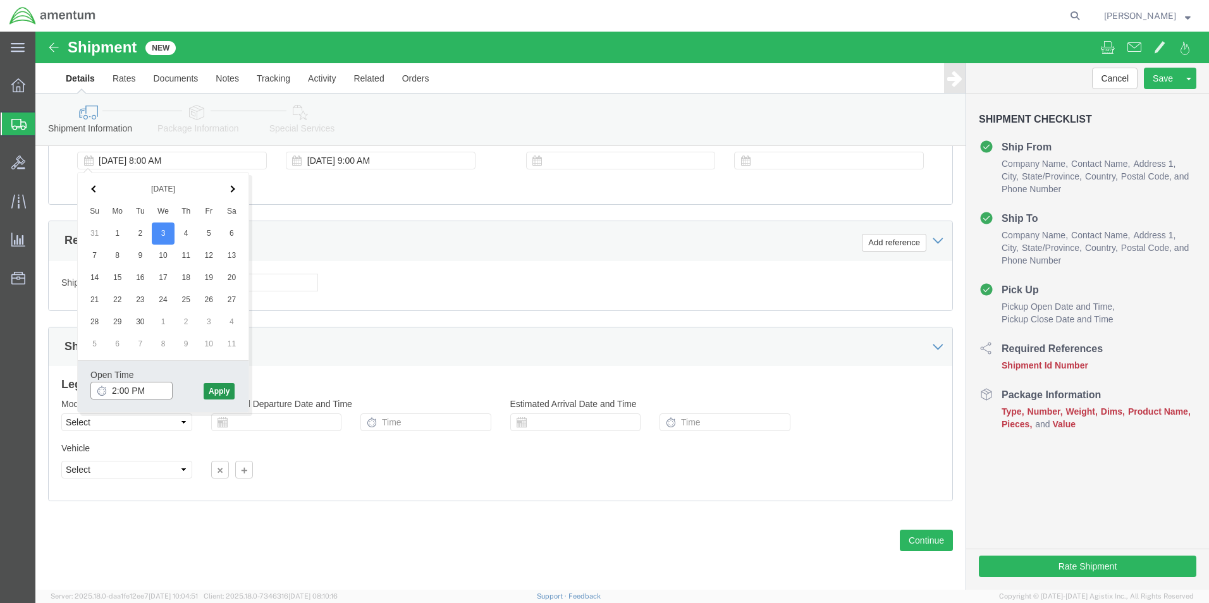
type input "2:00 PM"
click button "Apply"
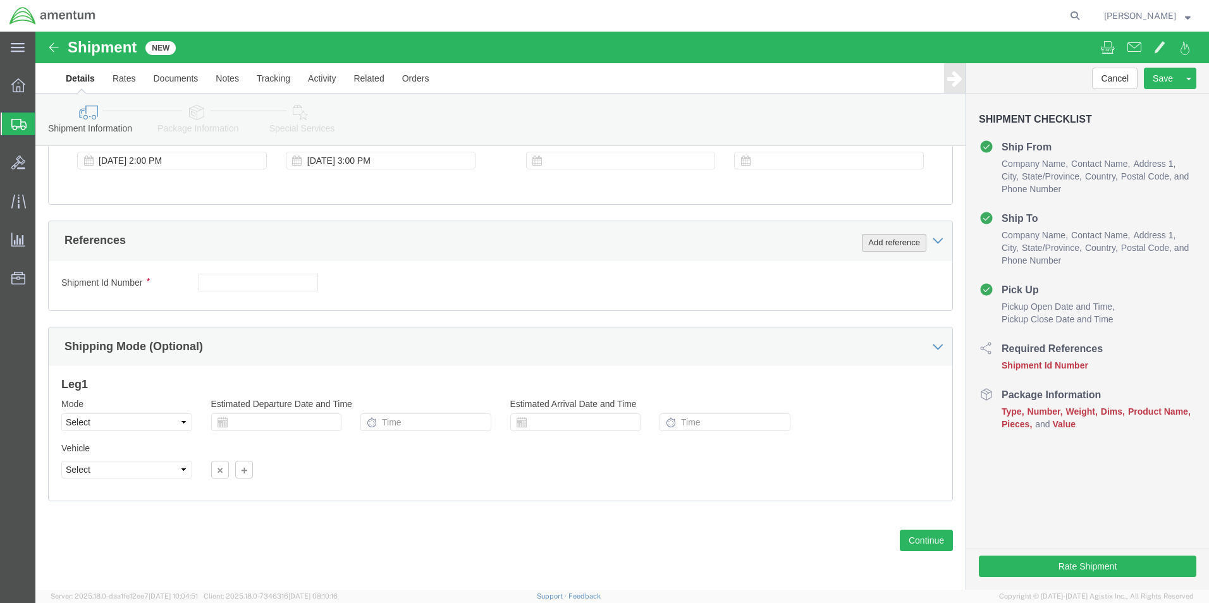
click button "Add reference"
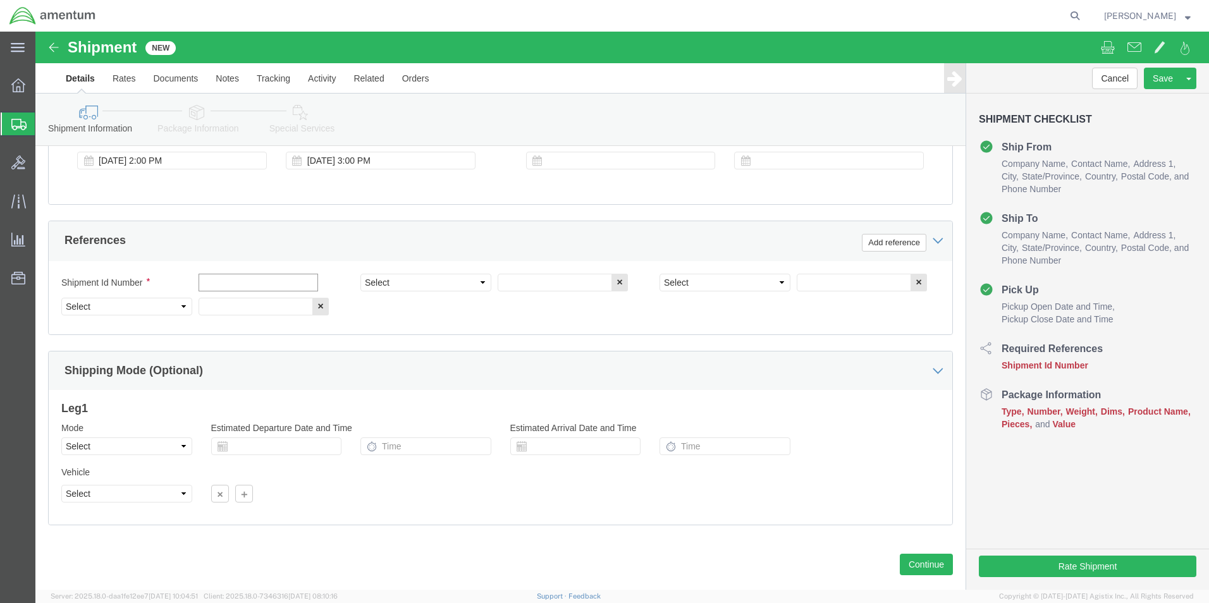
click input "text"
type input "[DATE]"
click select "Select Account Type Activity ID Airline Appointment Number ASN Batch Request # …"
select select "CUSTREF"
click select "Select Account Type Activity ID Airline Appointment Number ASN Batch Request # …"
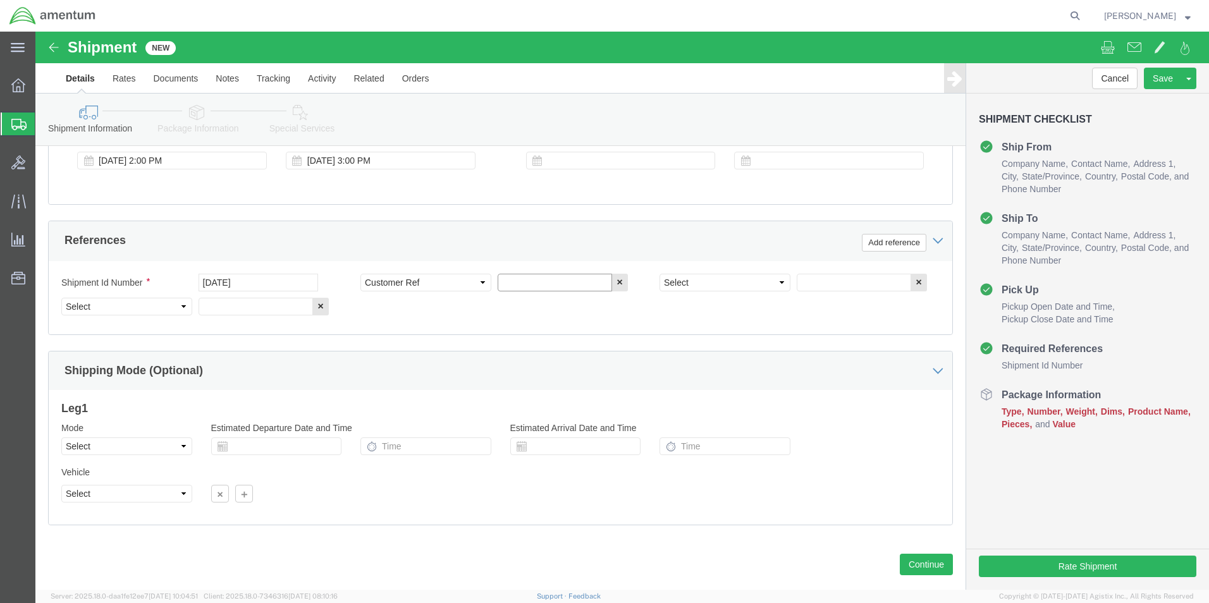
click input "text"
type input "CORE RTN CBP0043585"
click select "Select Account Type Activity ID Airline Appointment Number ASN Batch Request # …"
select select "PROJNUM"
click select "Select Account Type Activity ID Airline Appointment Number ASN Batch Request # …"
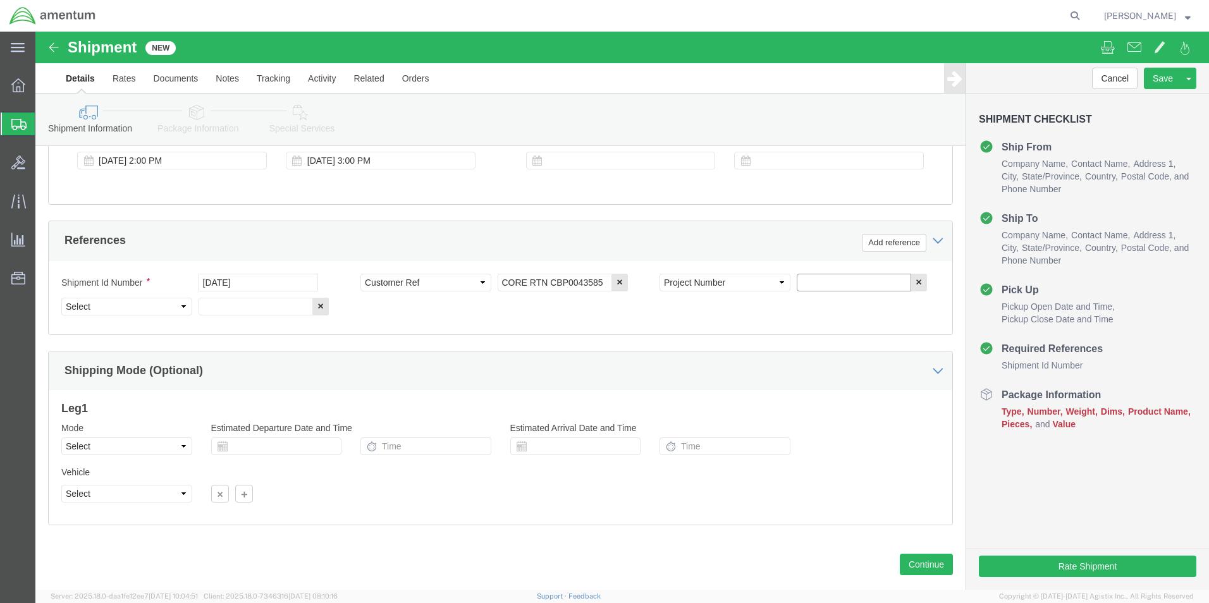
click input "text"
type input "6118.03.03.2219.000.EHO.0000"
click select "Select Account Type Activity ID Airline Appointment Number ASN Batch Request # …"
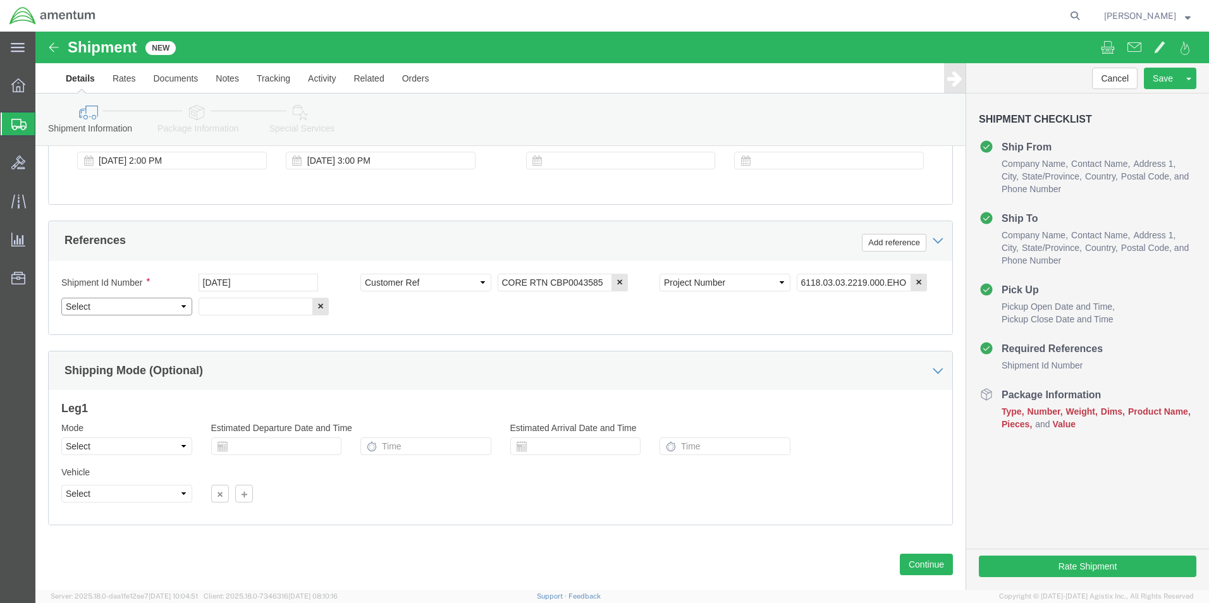
select select "DEPT"
click select "Select Account Type Activity ID Airline Appointment Number ASN Batch Request # …"
click input "text"
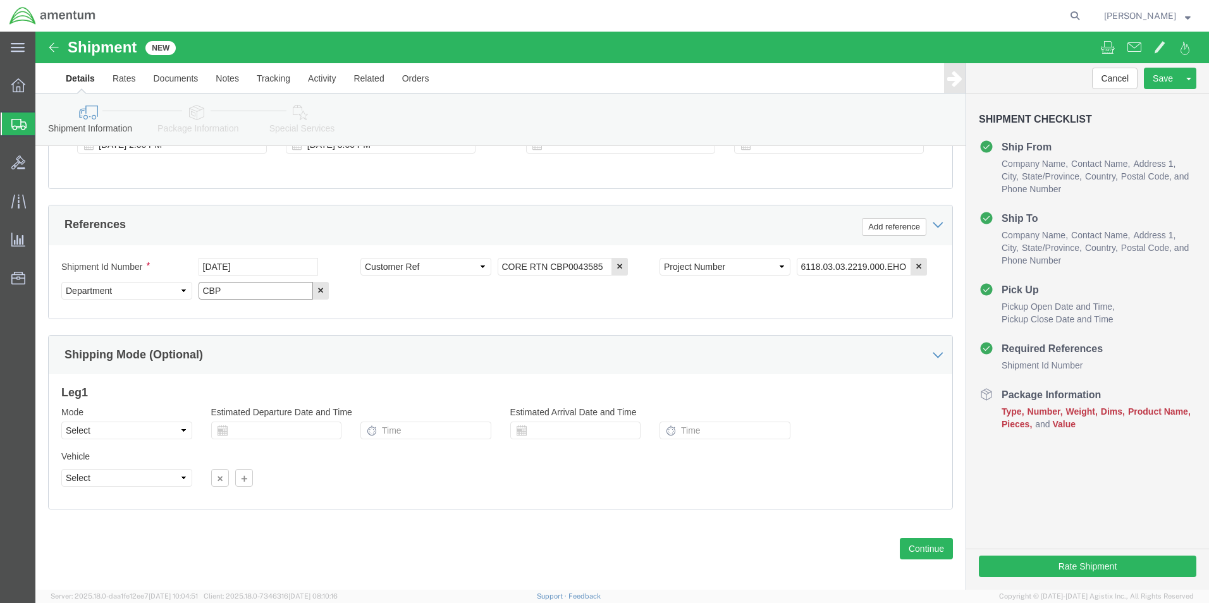
scroll to position [551, 0]
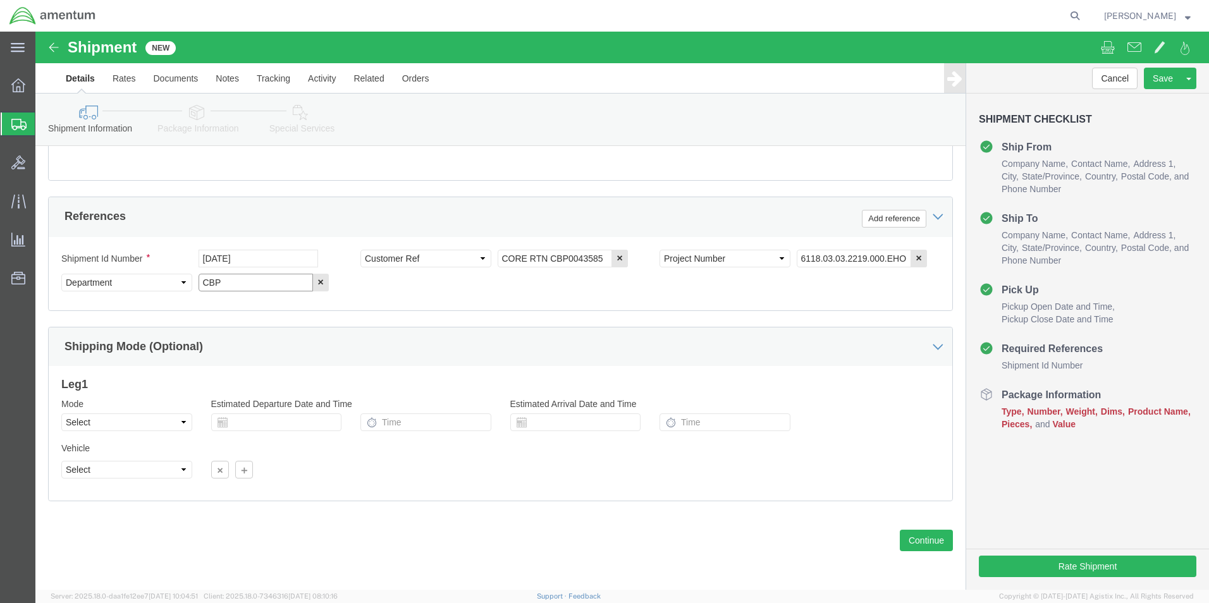
type input "CBP"
click div "Previous Continue"
click button "Continue"
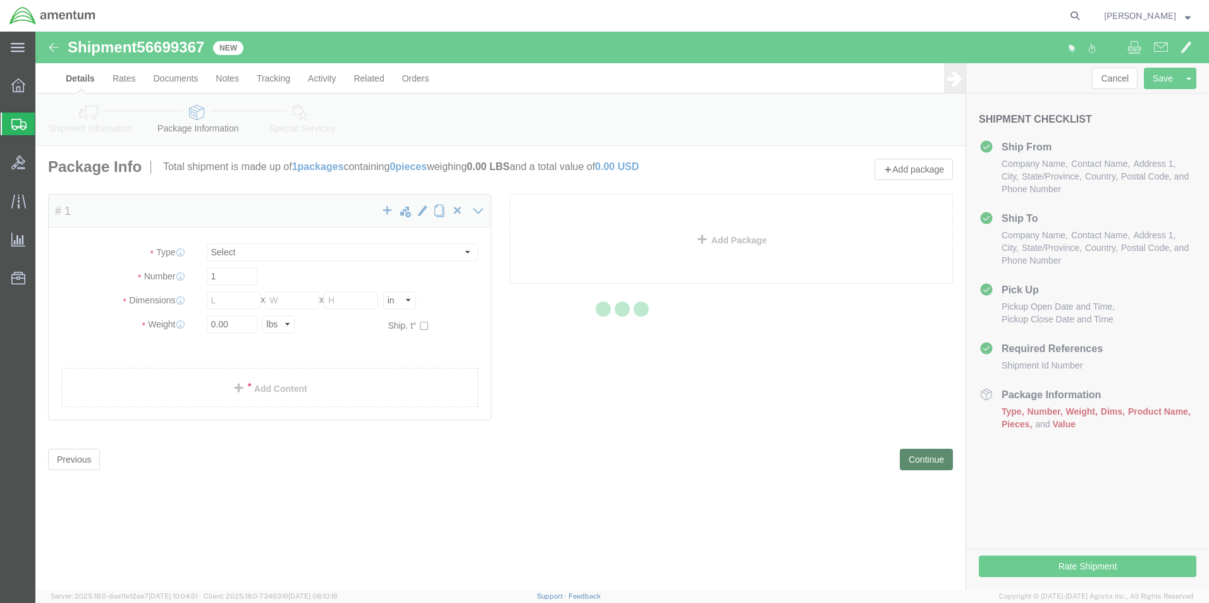
select select "CBOX"
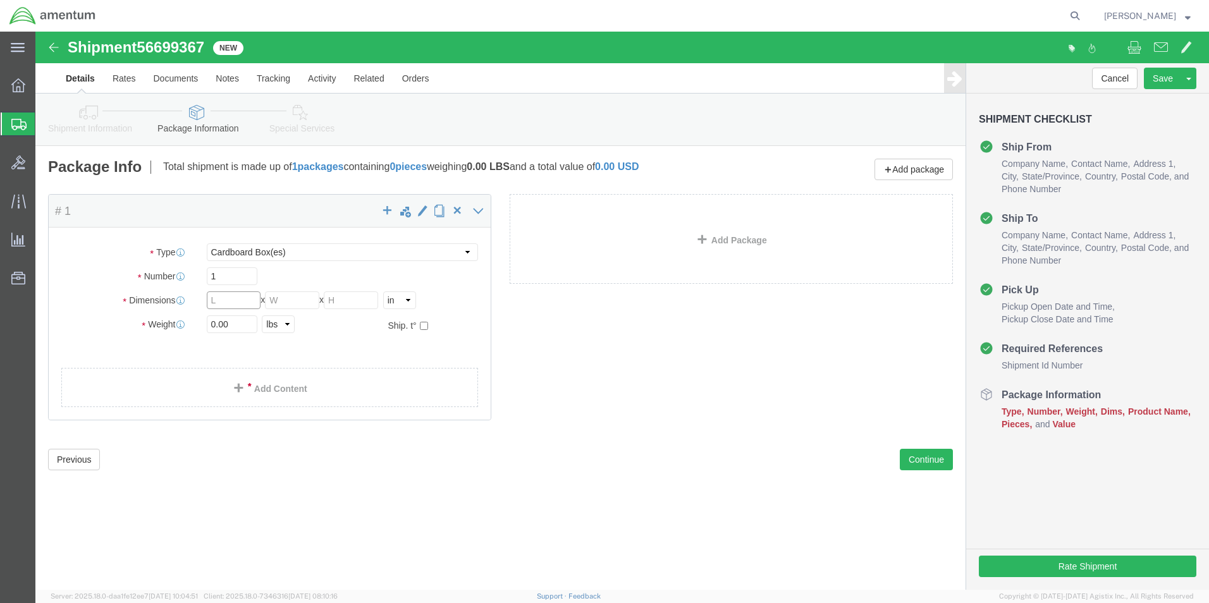
click input "text"
type input "12"
type input "10"
type input "8"
type input "2.0"
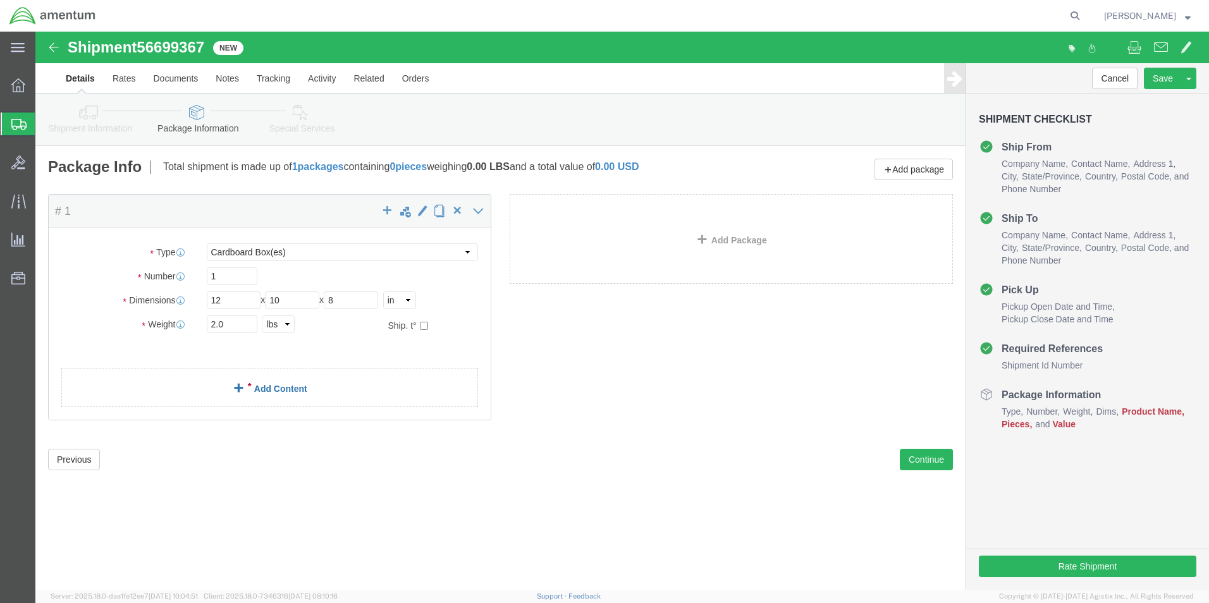
click link "Add Content"
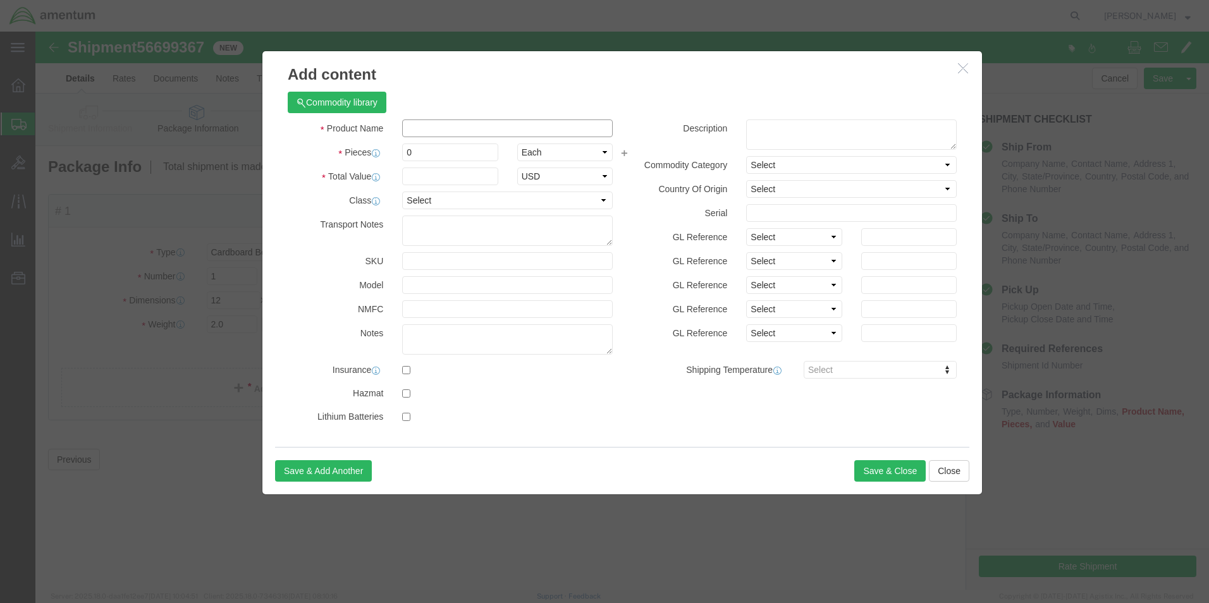
click input "text"
type input "EJECTOR PUMP"
type input "1"
type input "10000.00"
click button "Save & Close"
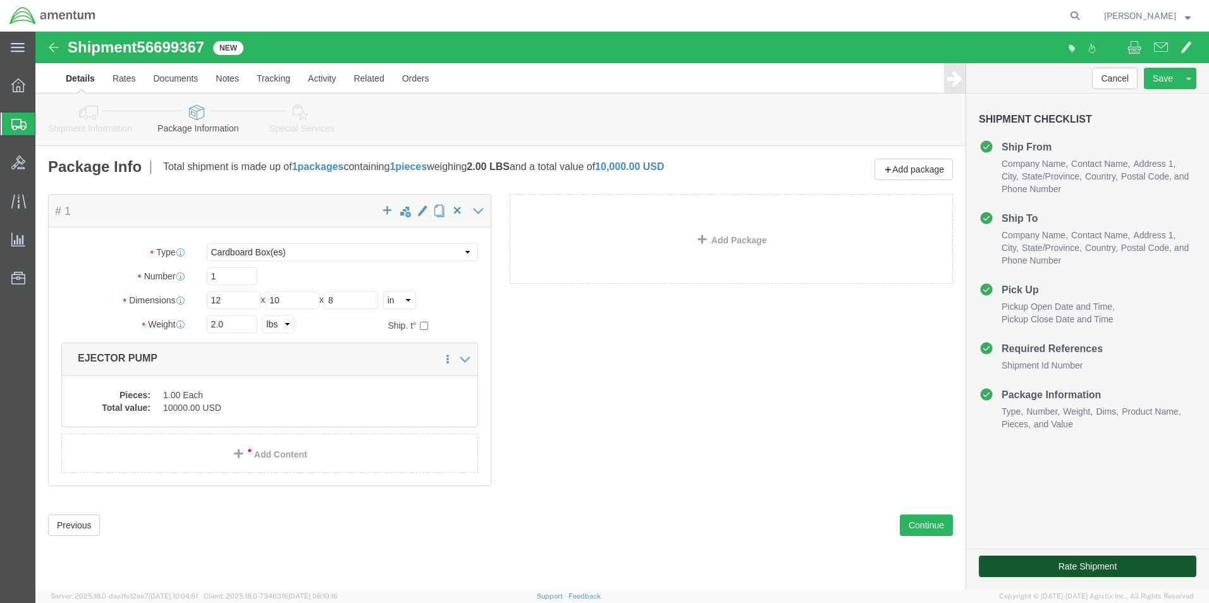
click button "Rate Shipment"
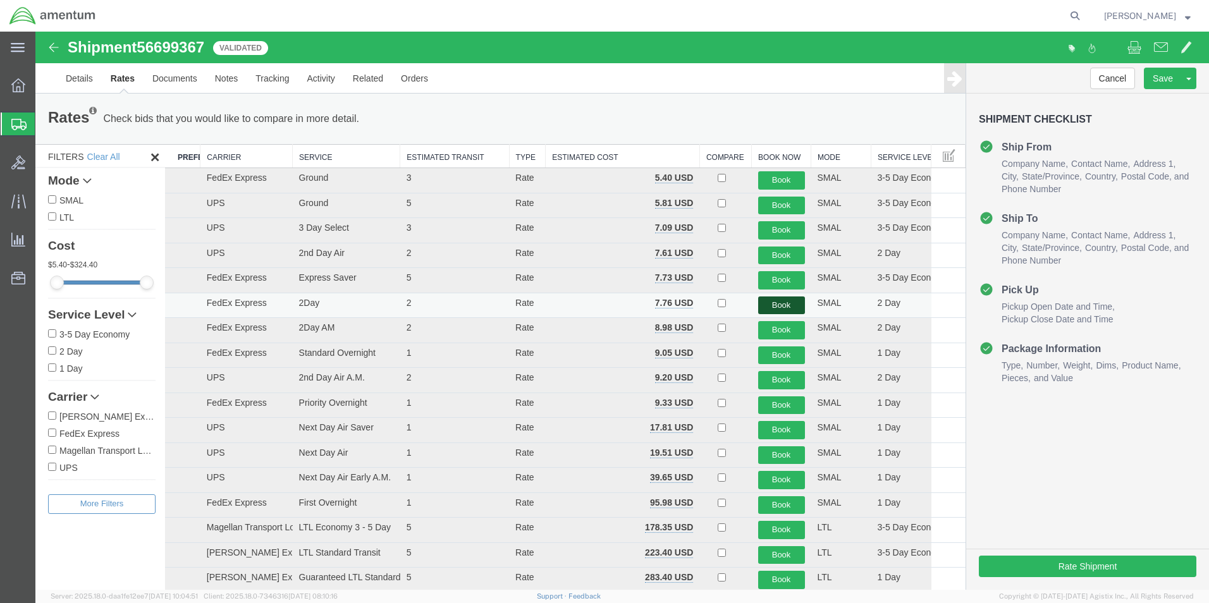
click at [773, 307] on button "Book" at bounding box center [781, 305] width 47 height 18
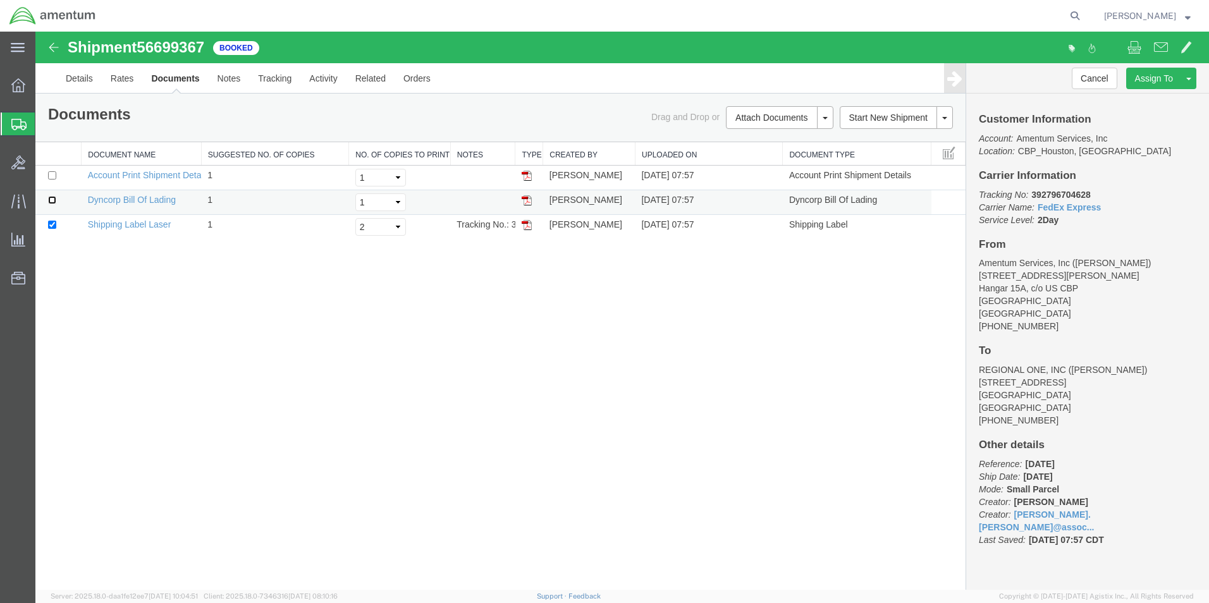
click at [52, 199] on input "checkbox" at bounding box center [52, 200] width 8 height 8
checkbox input "true"
click at [380, 228] on select "Select 1 2 3 4 5" at bounding box center [380, 227] width 51 height 18
select select "3"
click at [355, 218] on select "Select 1 2 3 4 5" at bounding box center [380, 227] width 51 height 18
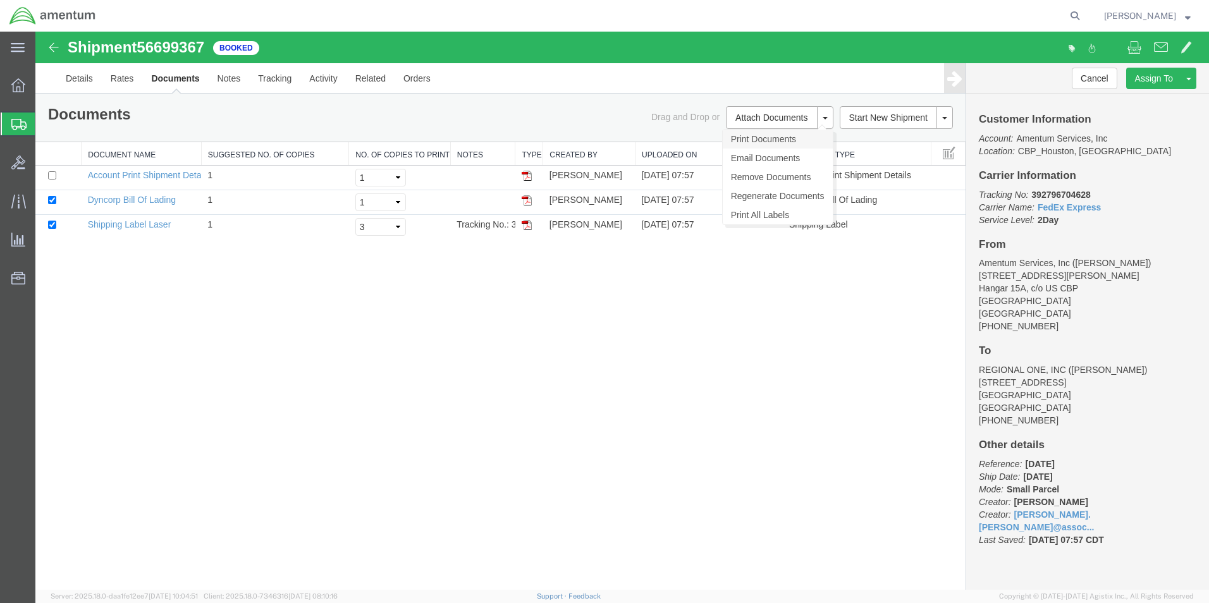
click at [755, 140] on link "Print Documents" at bounding box center [778, 139] width 110 height 19
click at [66, 76] on link "Details" at bounding box center [79, 78] width 45 height 30
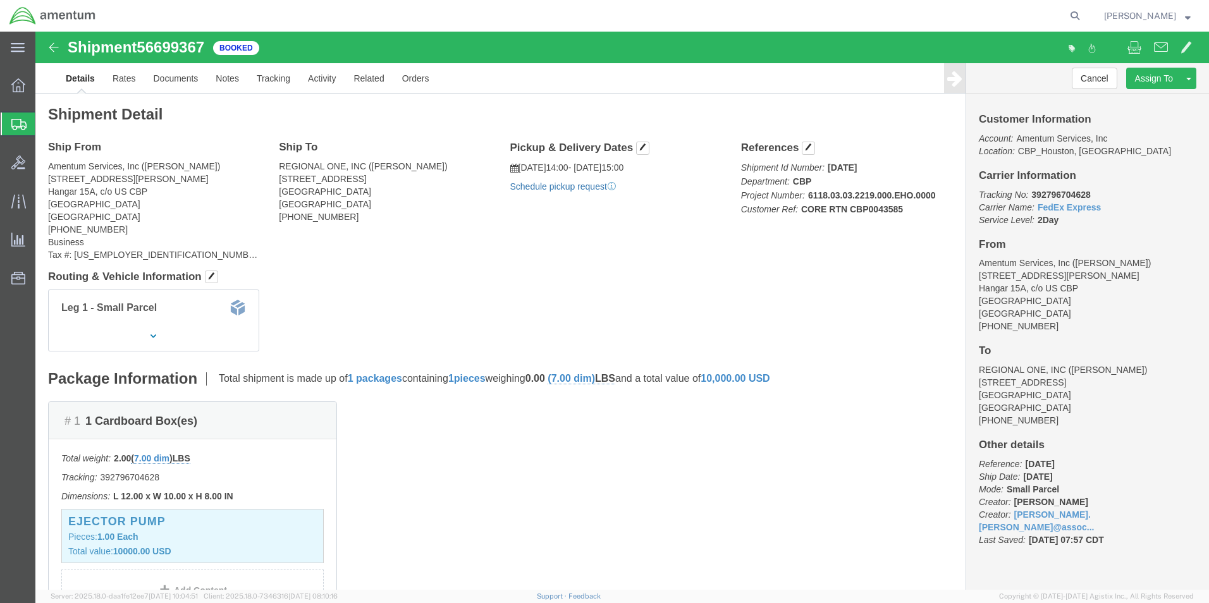
click link "Schedule pickup request"
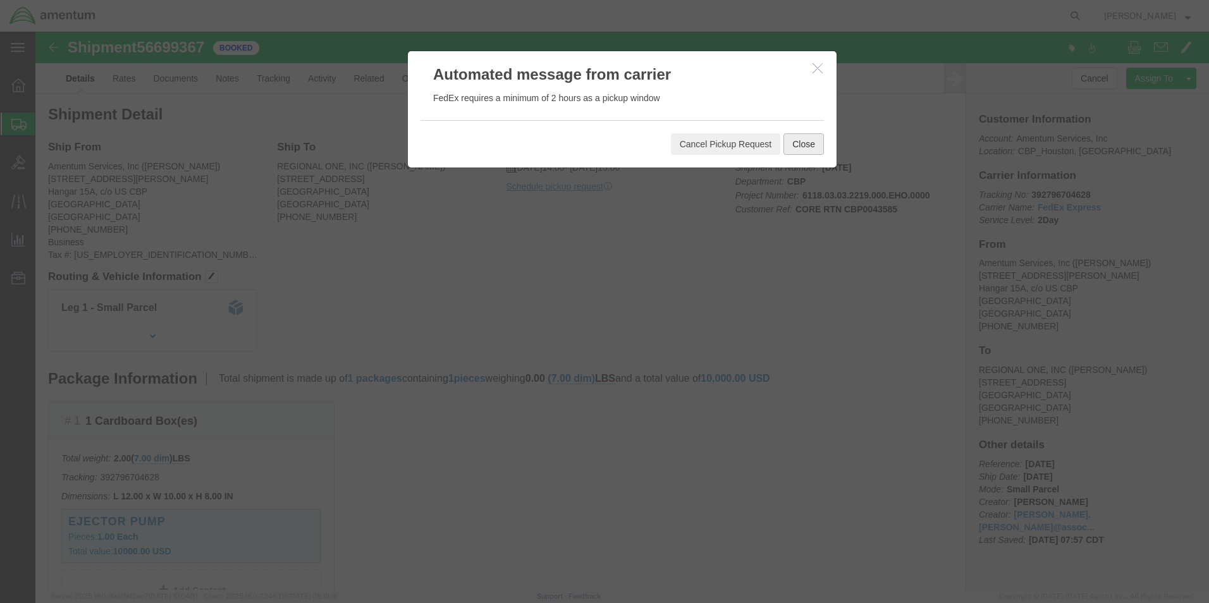
click button "Close"
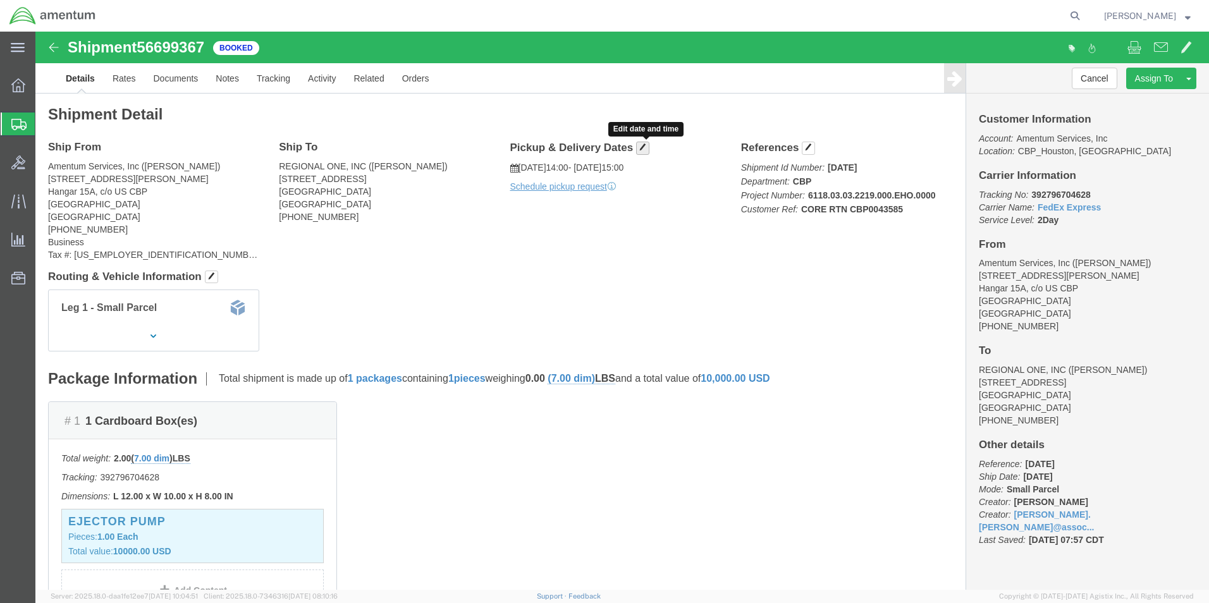
click span "button"
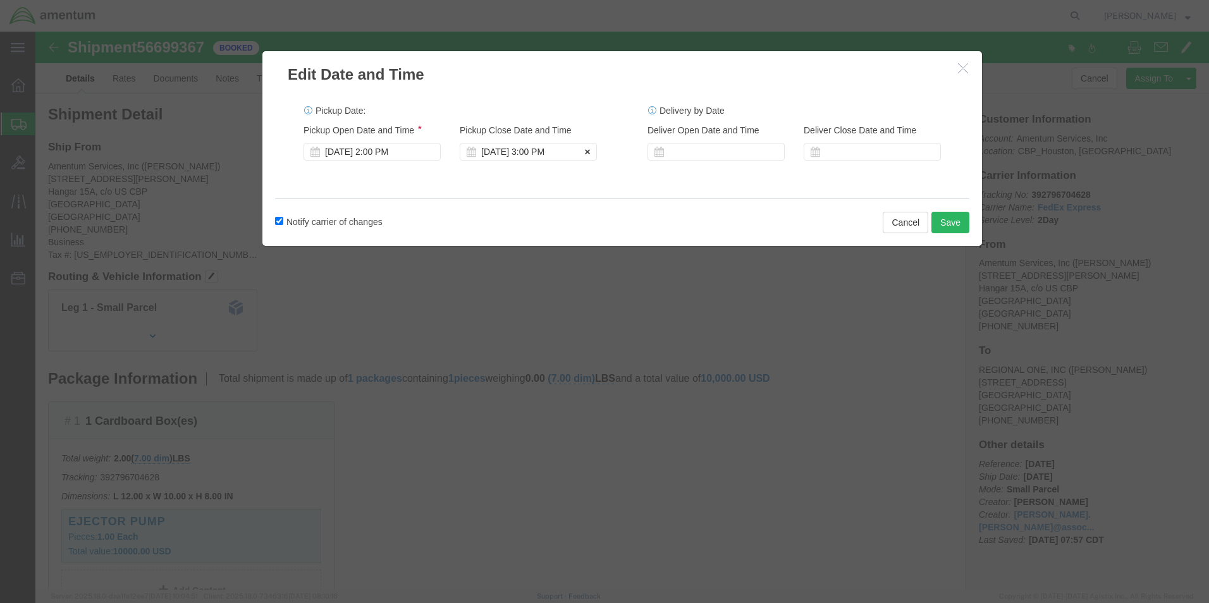
click div "[DATE] 3:00 PM"
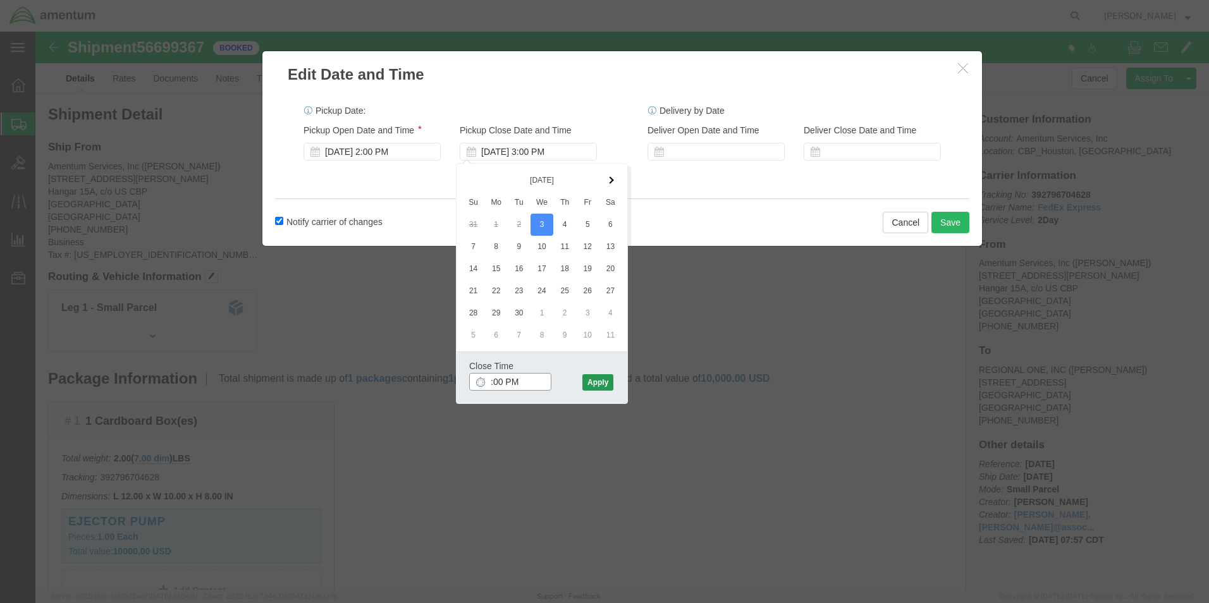
type input "4:00 PM"
click button "Apply"
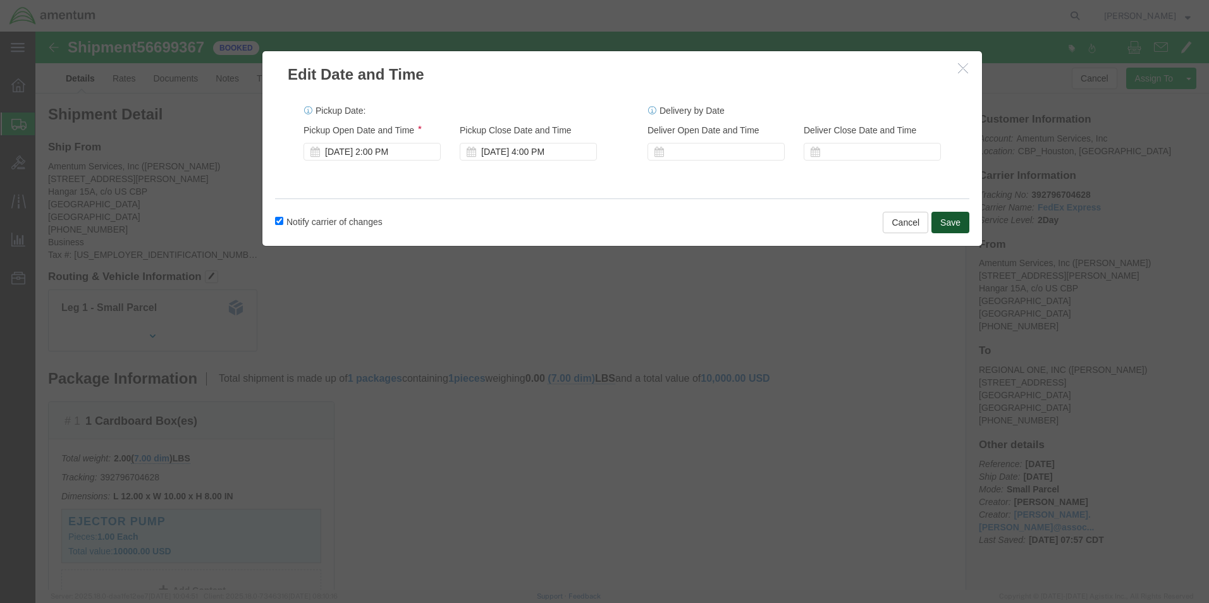
click button "Save"
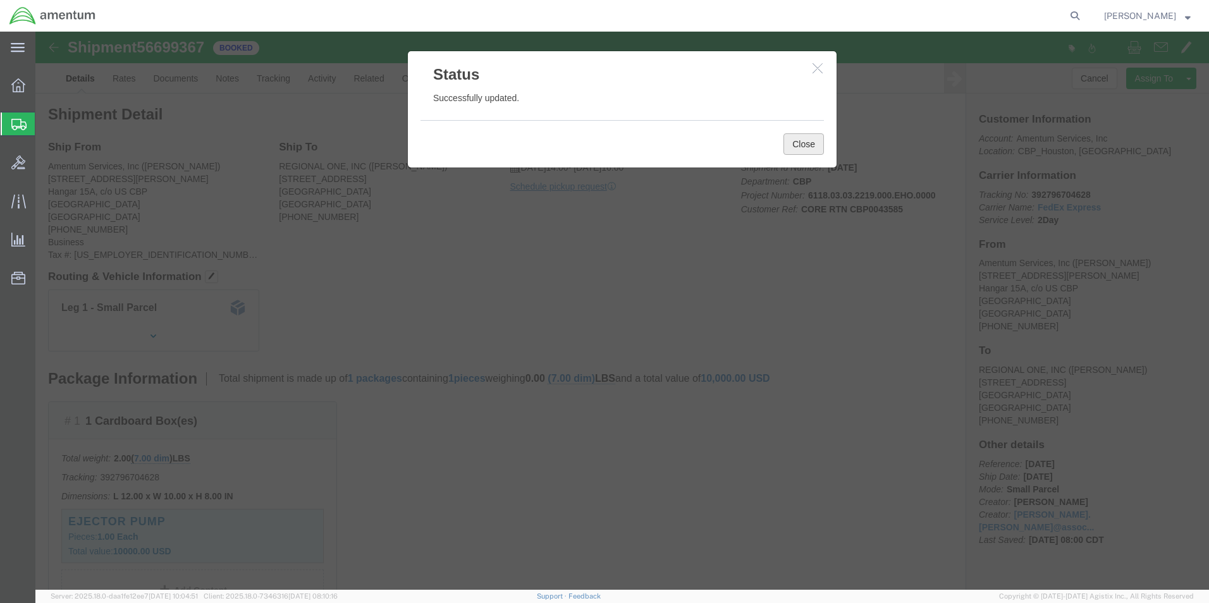
click button "Close"
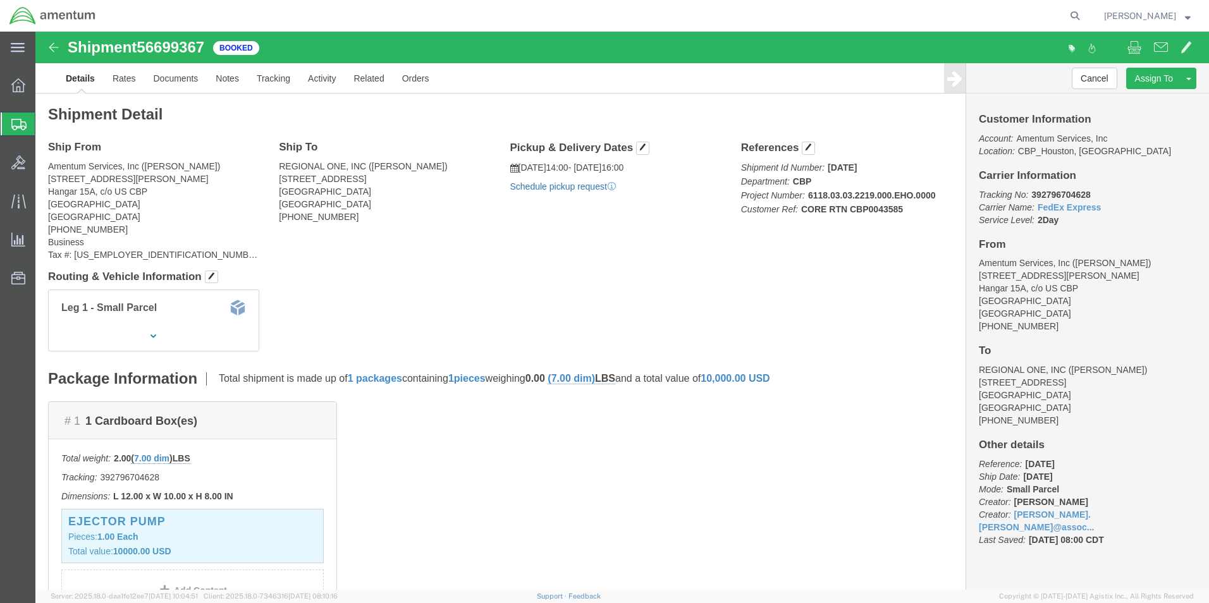
click link "Schedule pickup request"
